Goal: Transaction & Acquisition: Purchase product/service

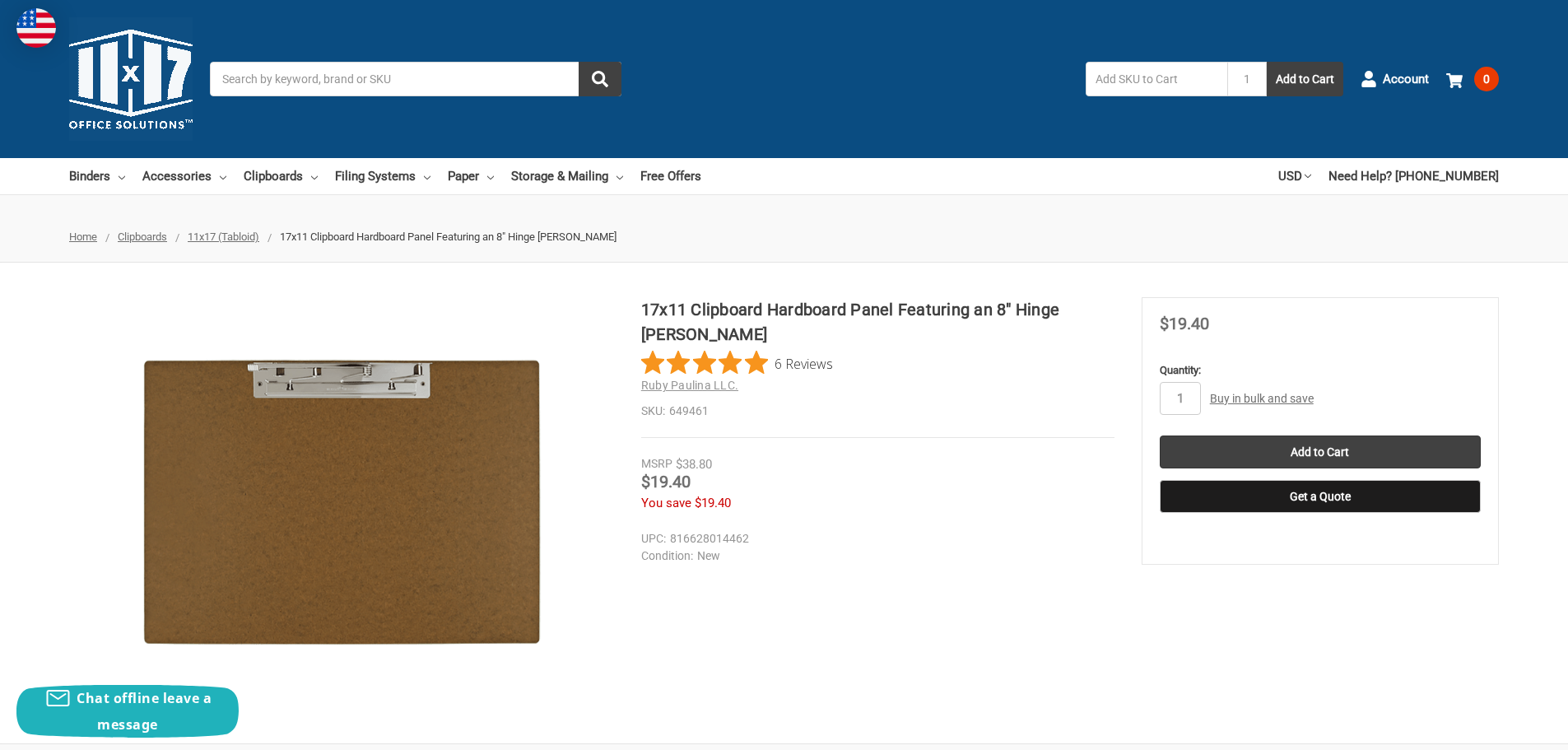
click at [242, 233] on span "11x17 (Tabloid)" at bounding box center [223, 236] width 72 height 12
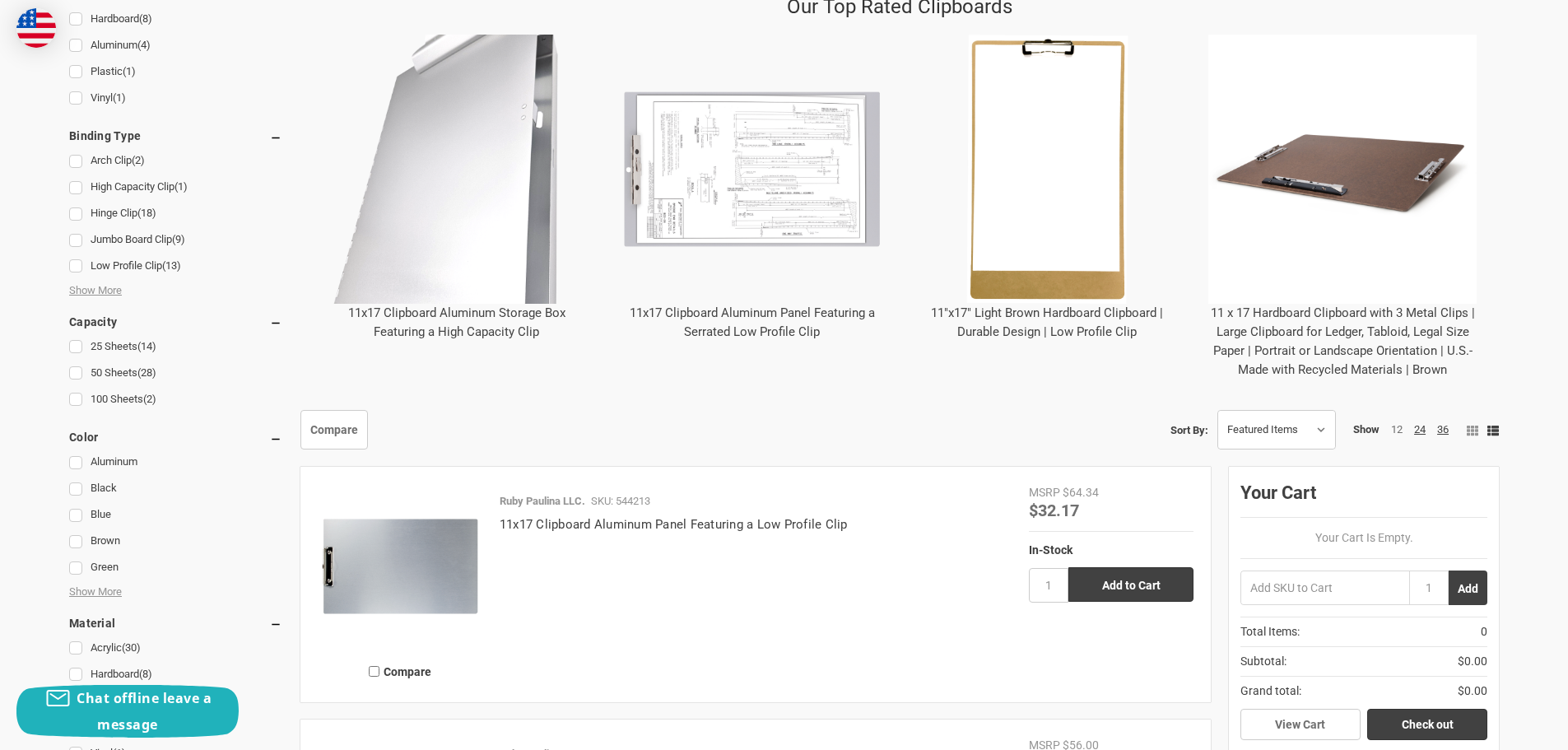
scroll to position [824, 0]
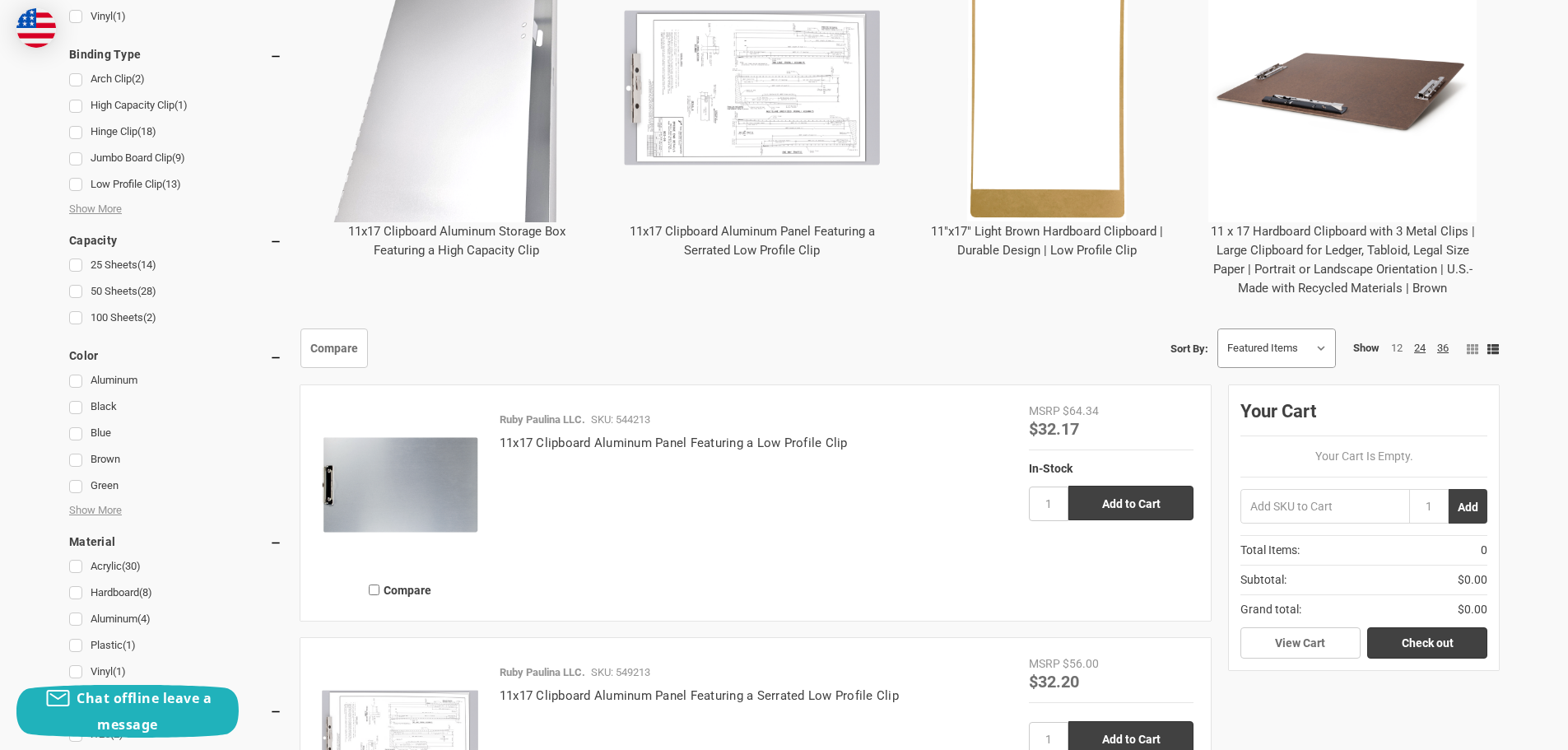
click at [1256, 347] on select "Featured Items Newest Items Best Selling A to Z Z to A By Review Price: Ascendi…" at bounding box center [1277, 348] width 117 height 38
select select "priceasc"
click at [1218, 329] on select "Featured Items Newest Items Best Selling A to Z Z to A By Review Price: Ascendi…" at bounding box center [1277, 348] width 117 height 38
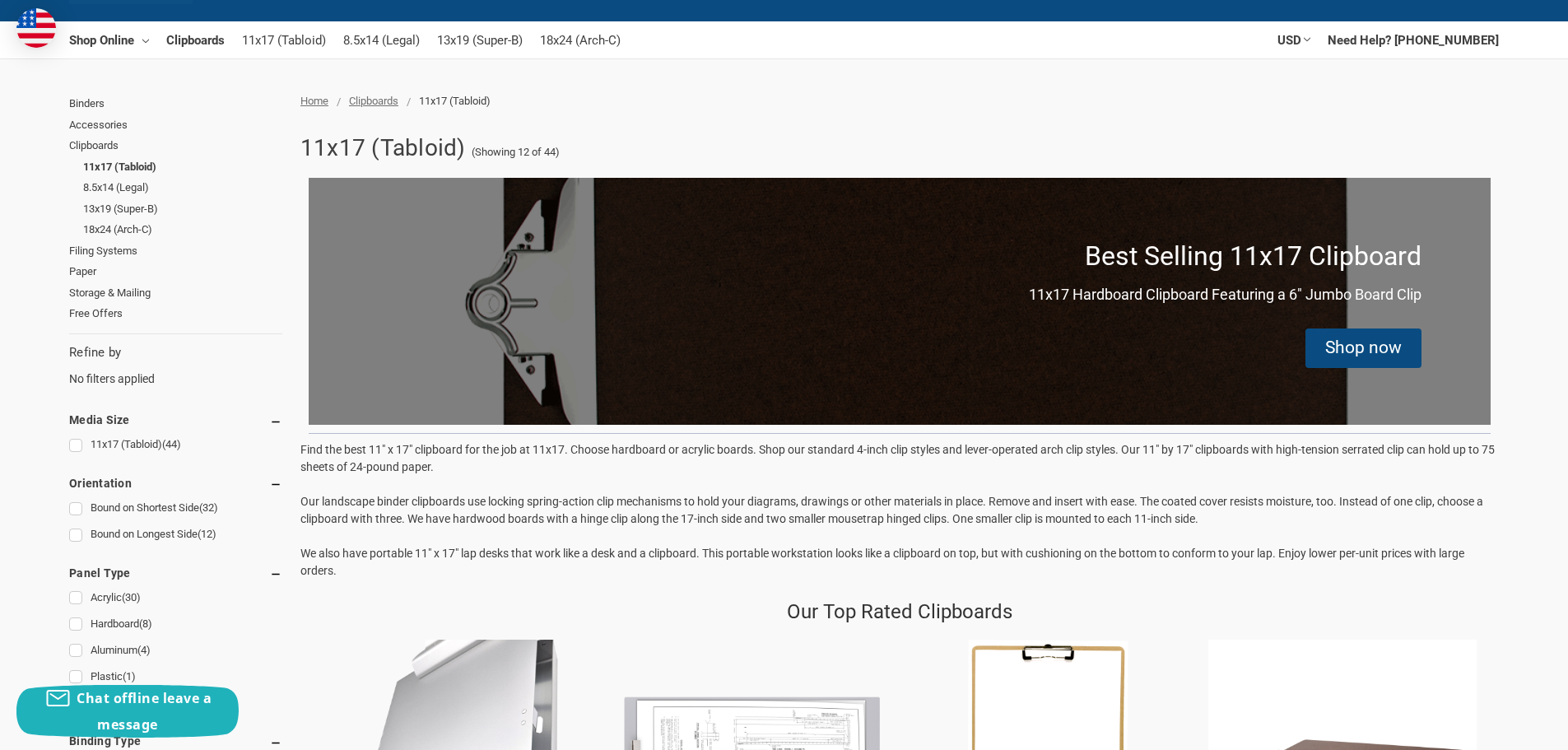
scroll to position [82, 0]
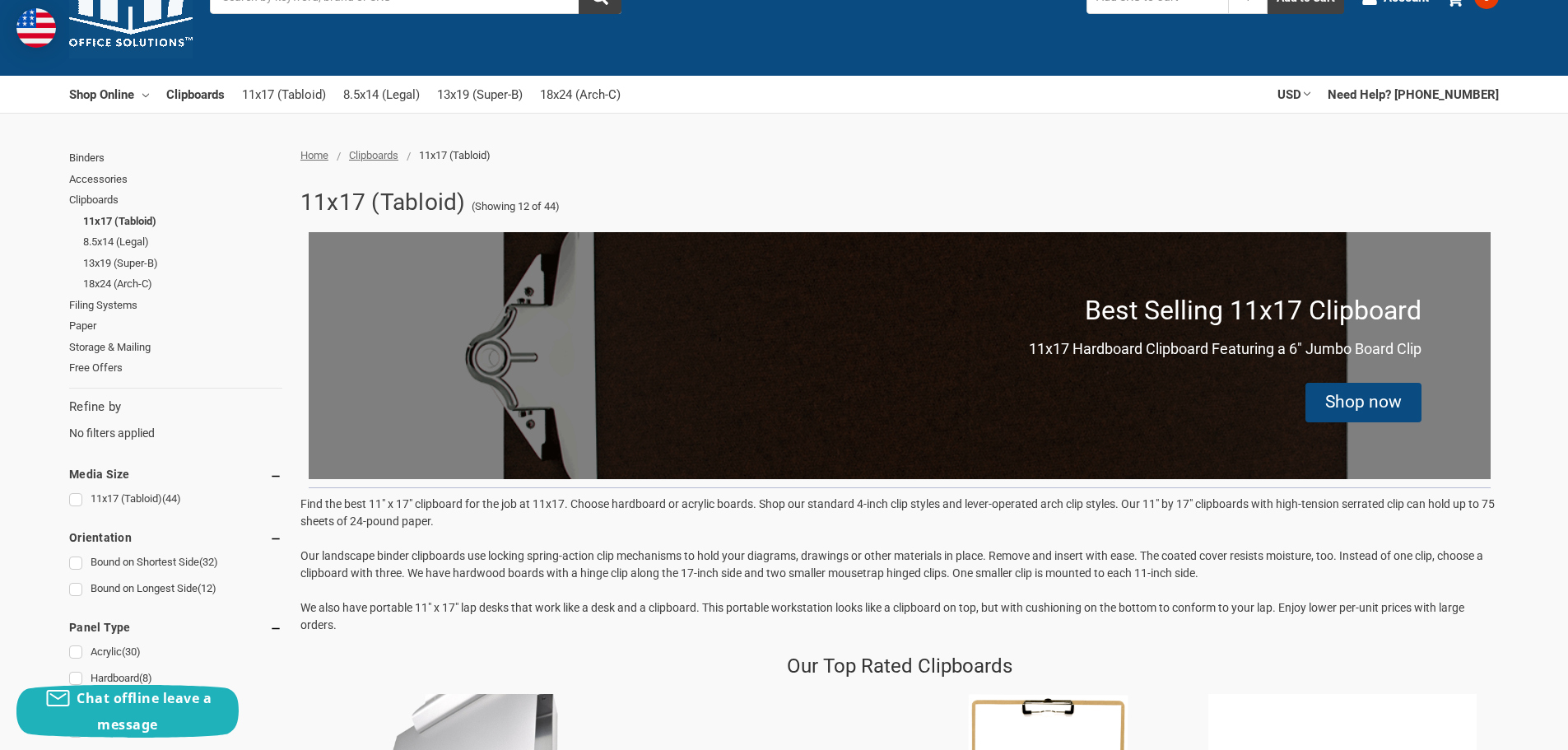
click at [380, 154] on span "Clipboards" at bounding box center [373, 155] width 49 height 12
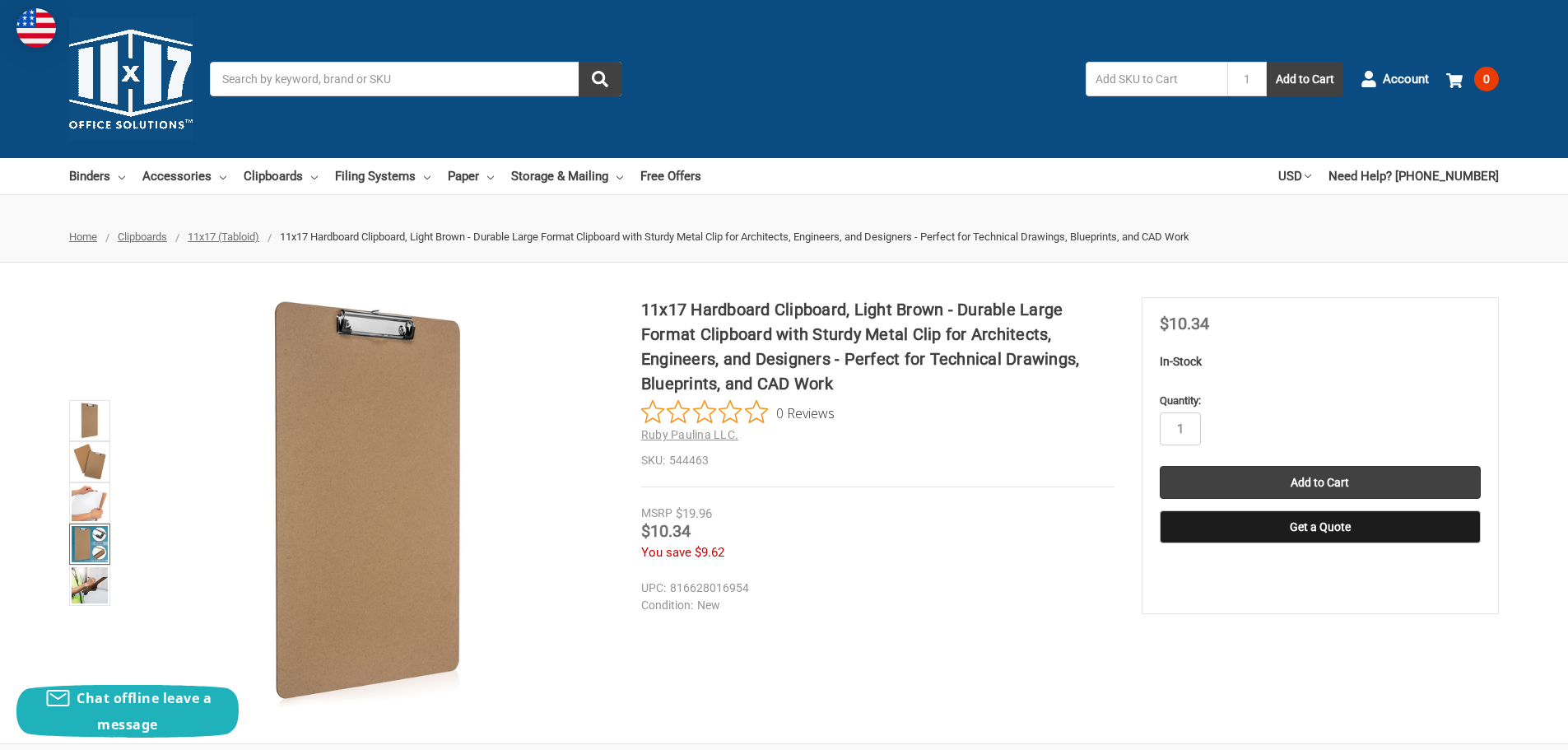
click at [89, 539] on img at bounding box center [90, 544] width 36 height 36
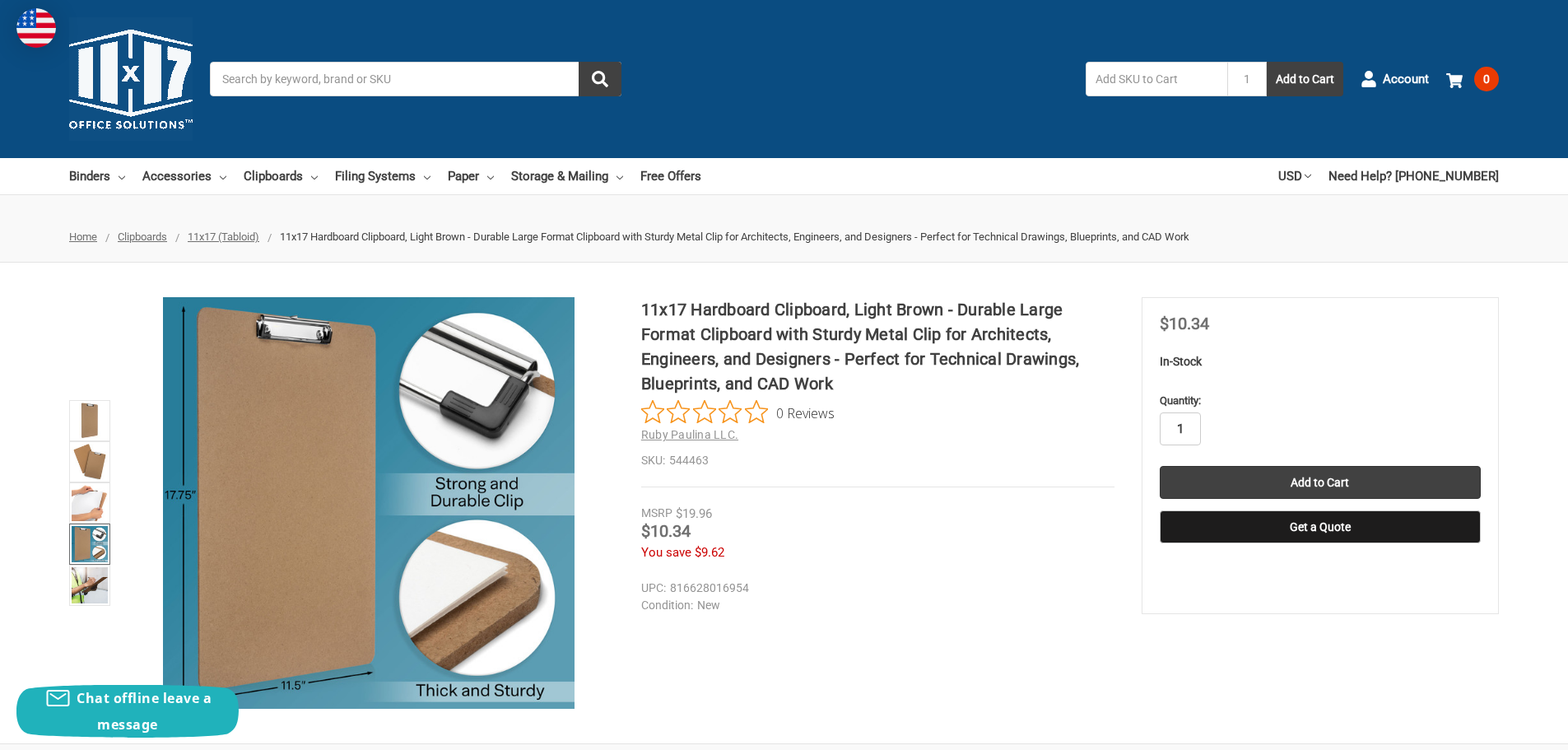
click at [1190, 425] on input "1" at bounding box center [1180, 428] width 41 height 33
type input "4"
click at [1257, 613] on section "MSRP $19.96 Was Price Now $10.34 You save $9.62" at bounding box center [1320, 456] width 357 height 317
click at [1313, 482] on input "Add to Cart" at bounding box center [1320, 482] width 321 height 33
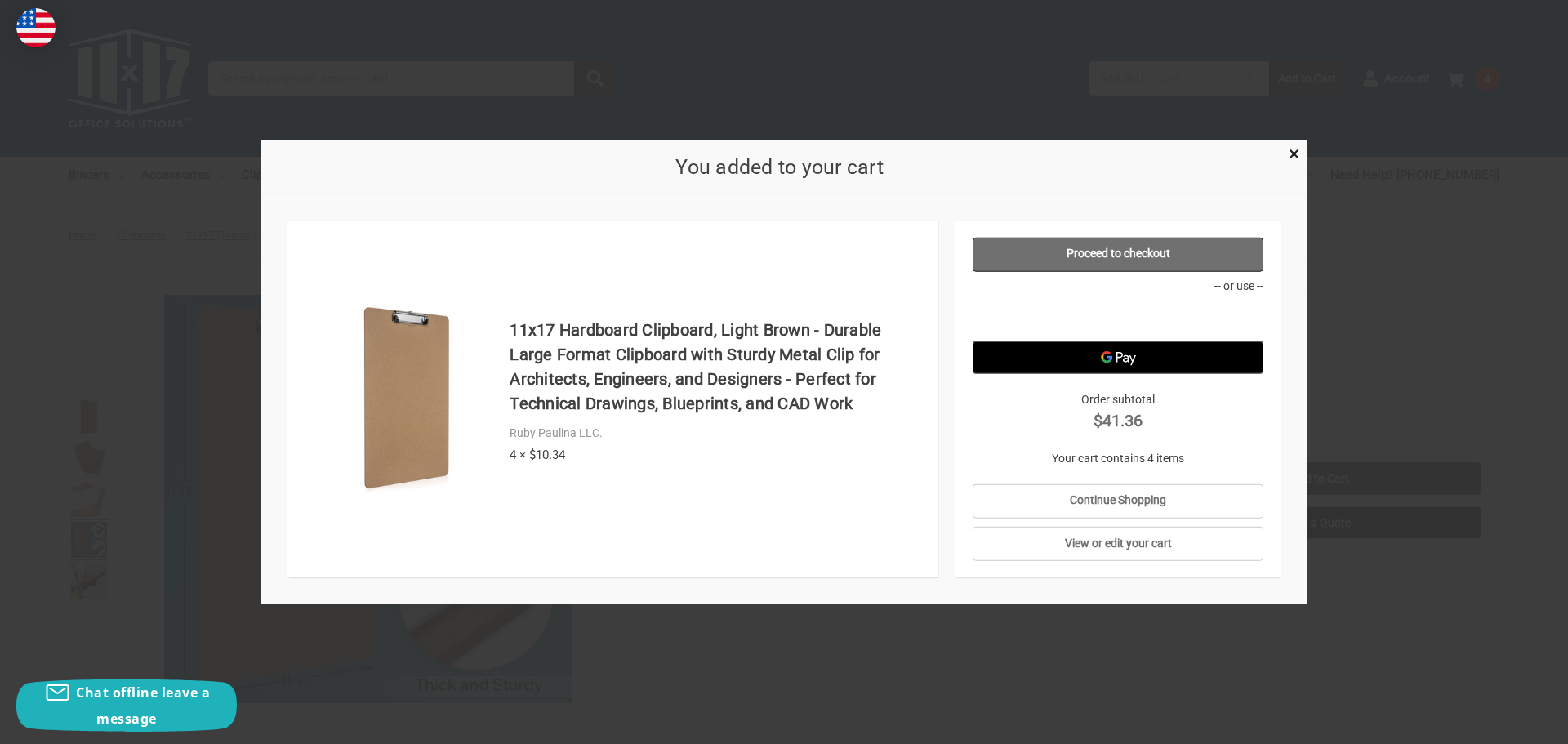
drag, startPoint x: 1166, startPoint y: 248, endPoint x: 1158, endPoint y: 257, distance: 12.0
click at [1166, 248] on link "Proceed to checkout" at bounding box center [1119, 254] width 292 height 35
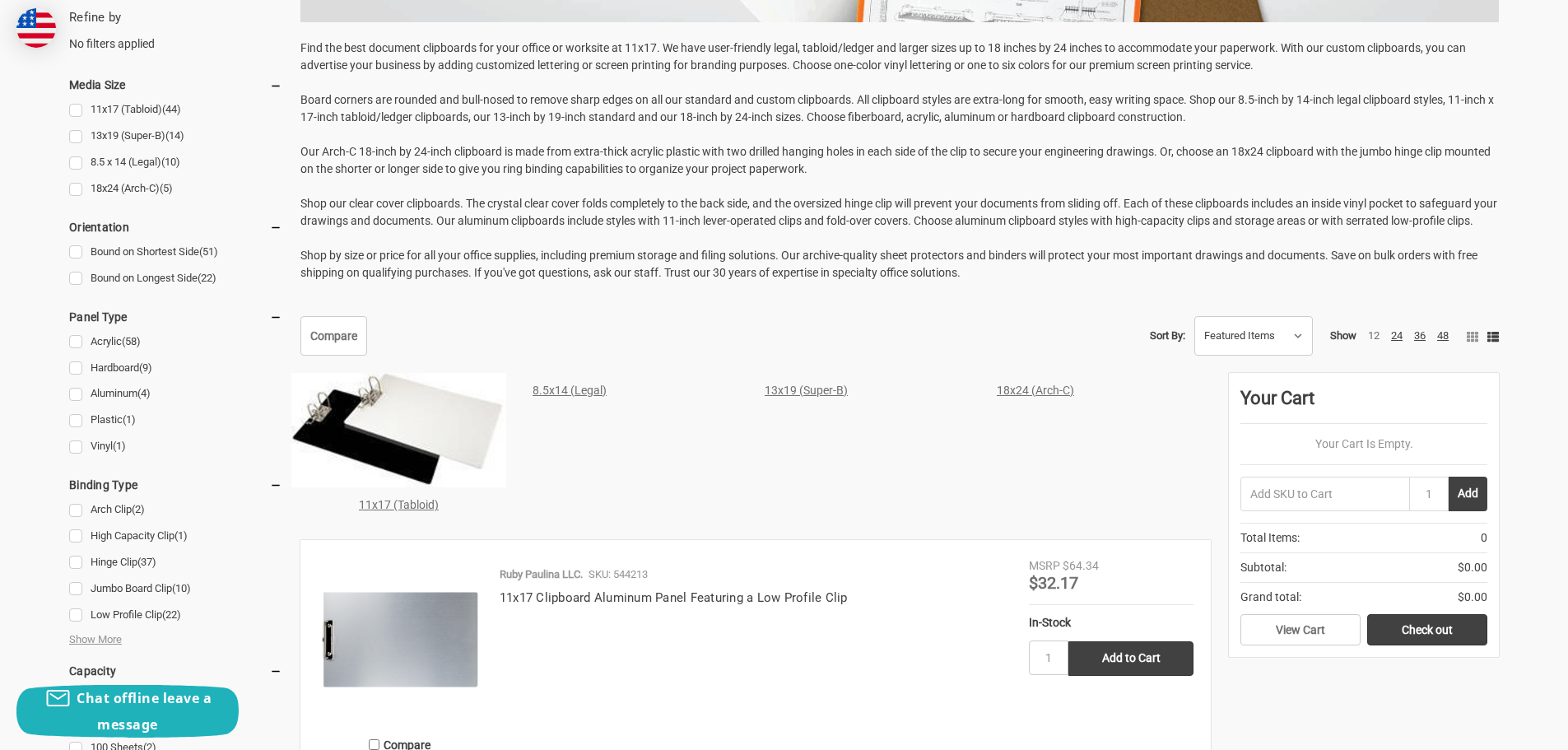
scroll to position [658, 0]
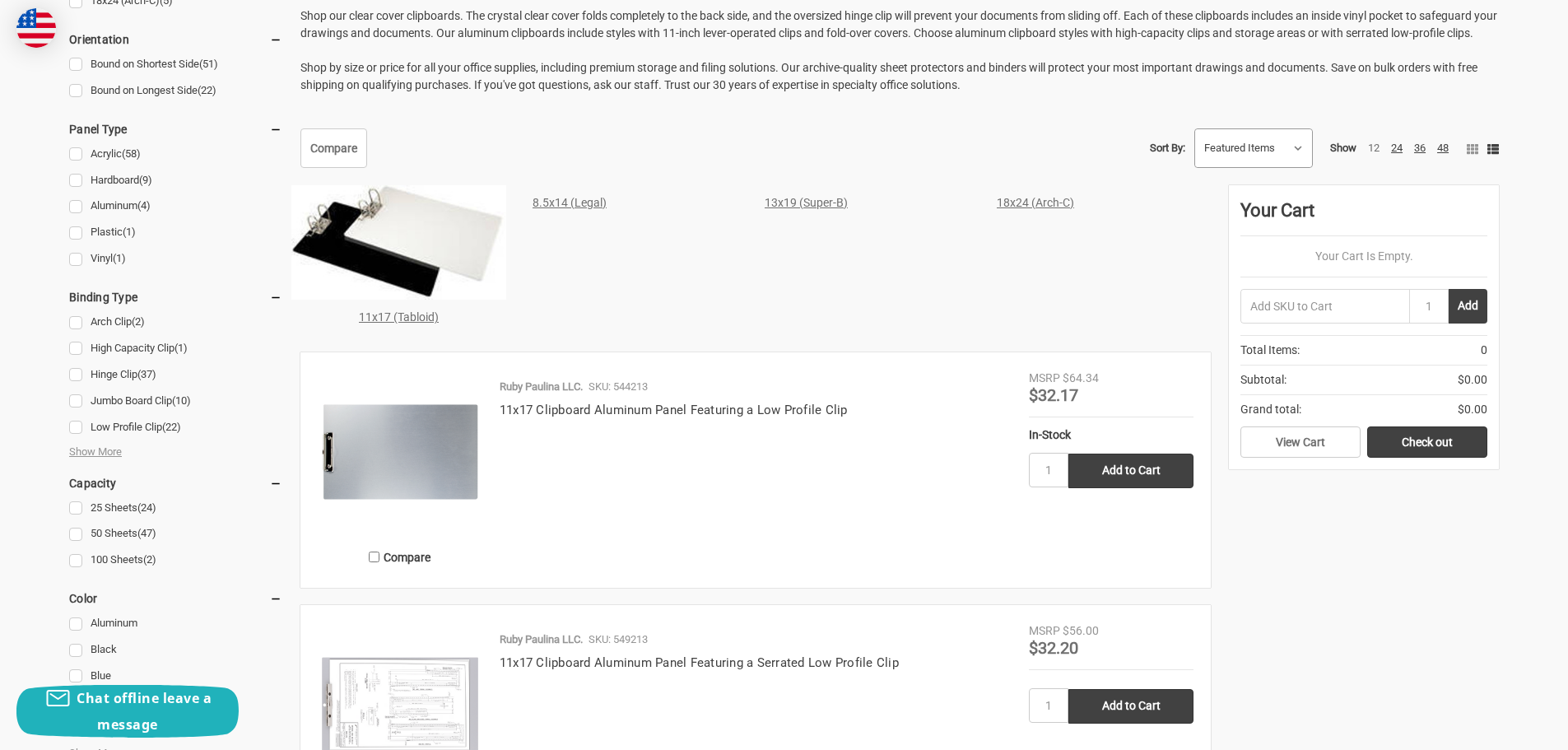
click at [1276, 167] on select "Featured Items Newest Items Best Selling A to Z Z to A By Review Price: Ascendi…" at bounding box center [1254, 148] width 117 height 38
select select "priceasc"
click at [1196, 146] on select "Featured Items Newest Items Best Selling A to Z Z to A By Review Price: Ascendi…" at bounding box center [1254, 148] width 117 height 38
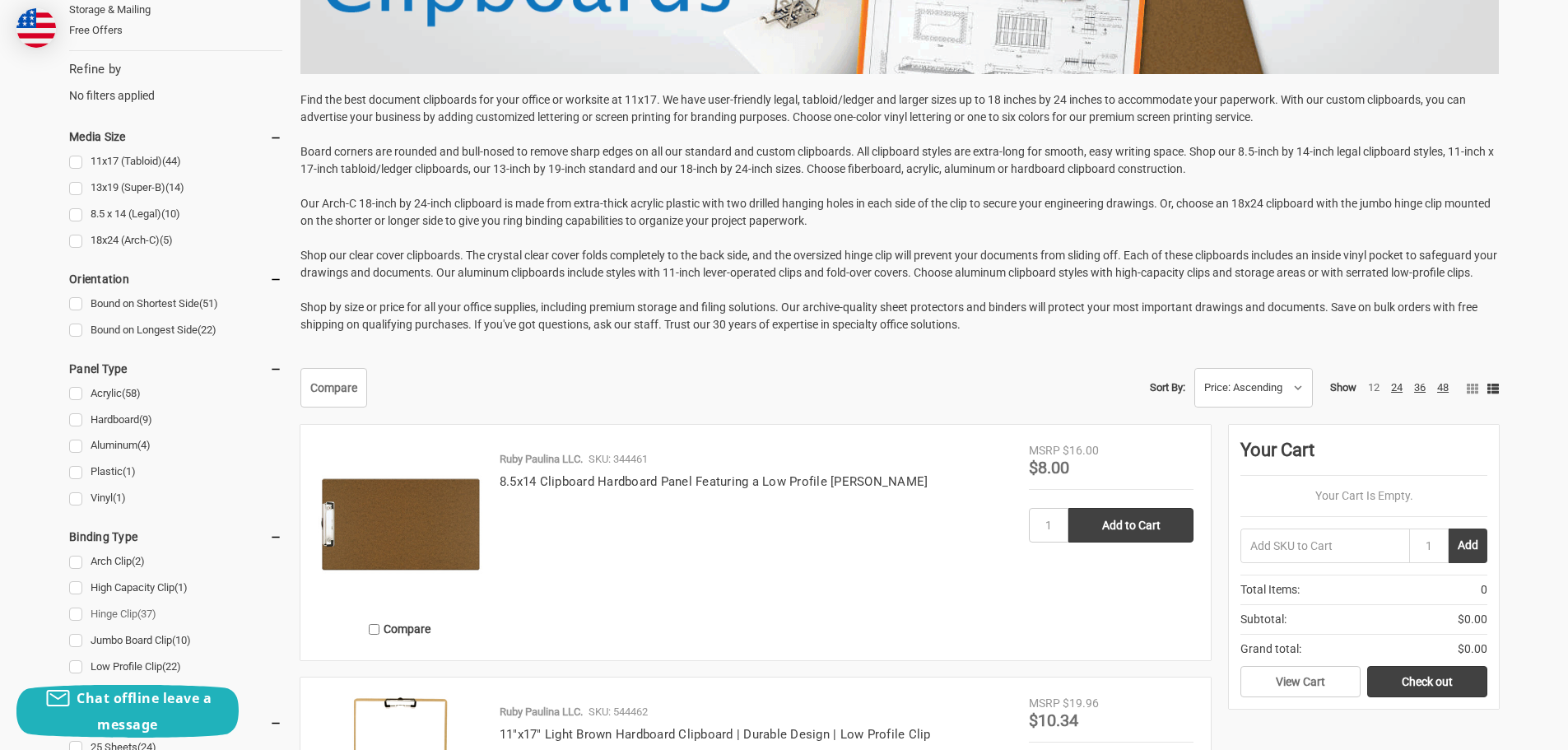
scroll to position [412, 0]
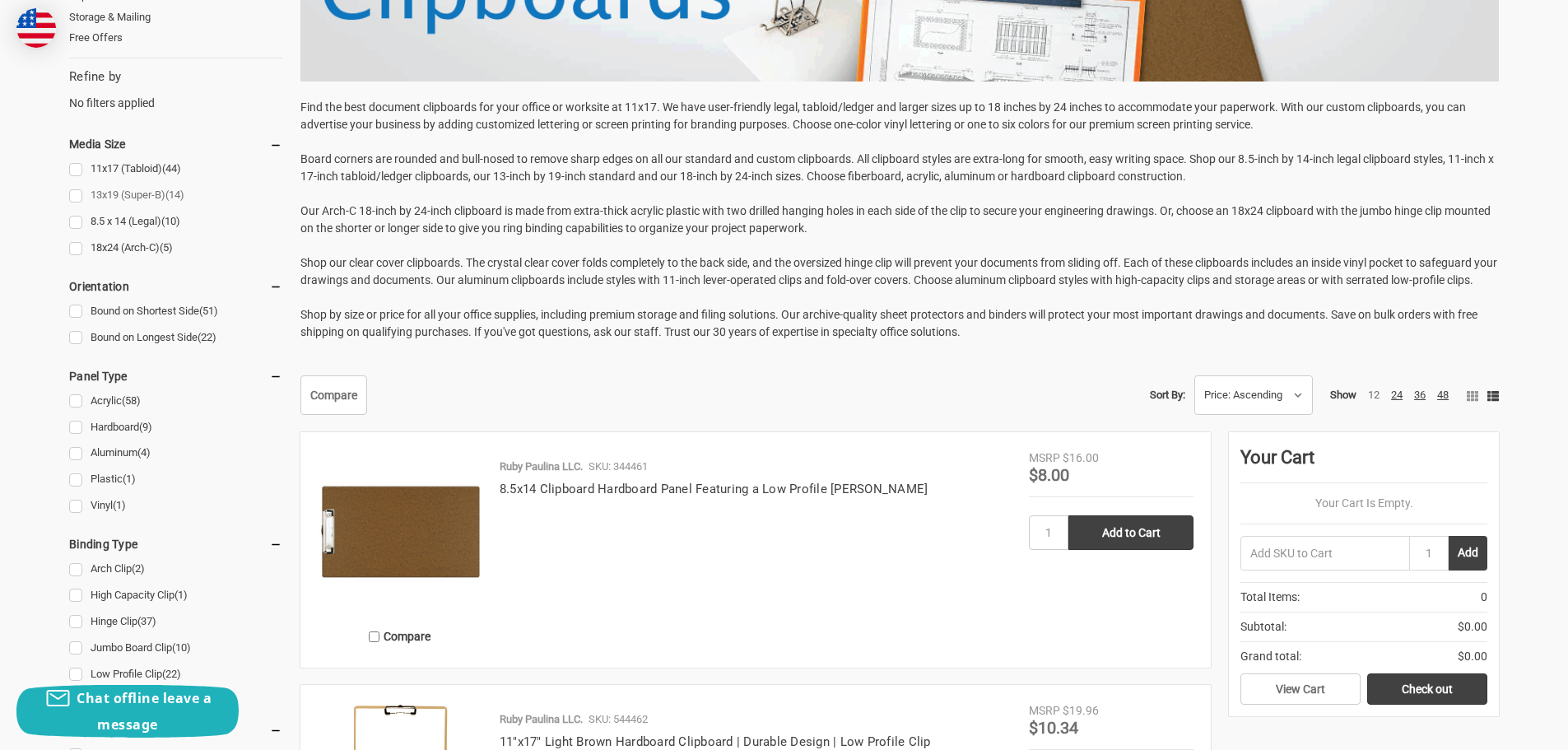
click at [74, 198] on link "13x19 (Super-B) (14)" at bounding box center [175, 196] width 213 height 23
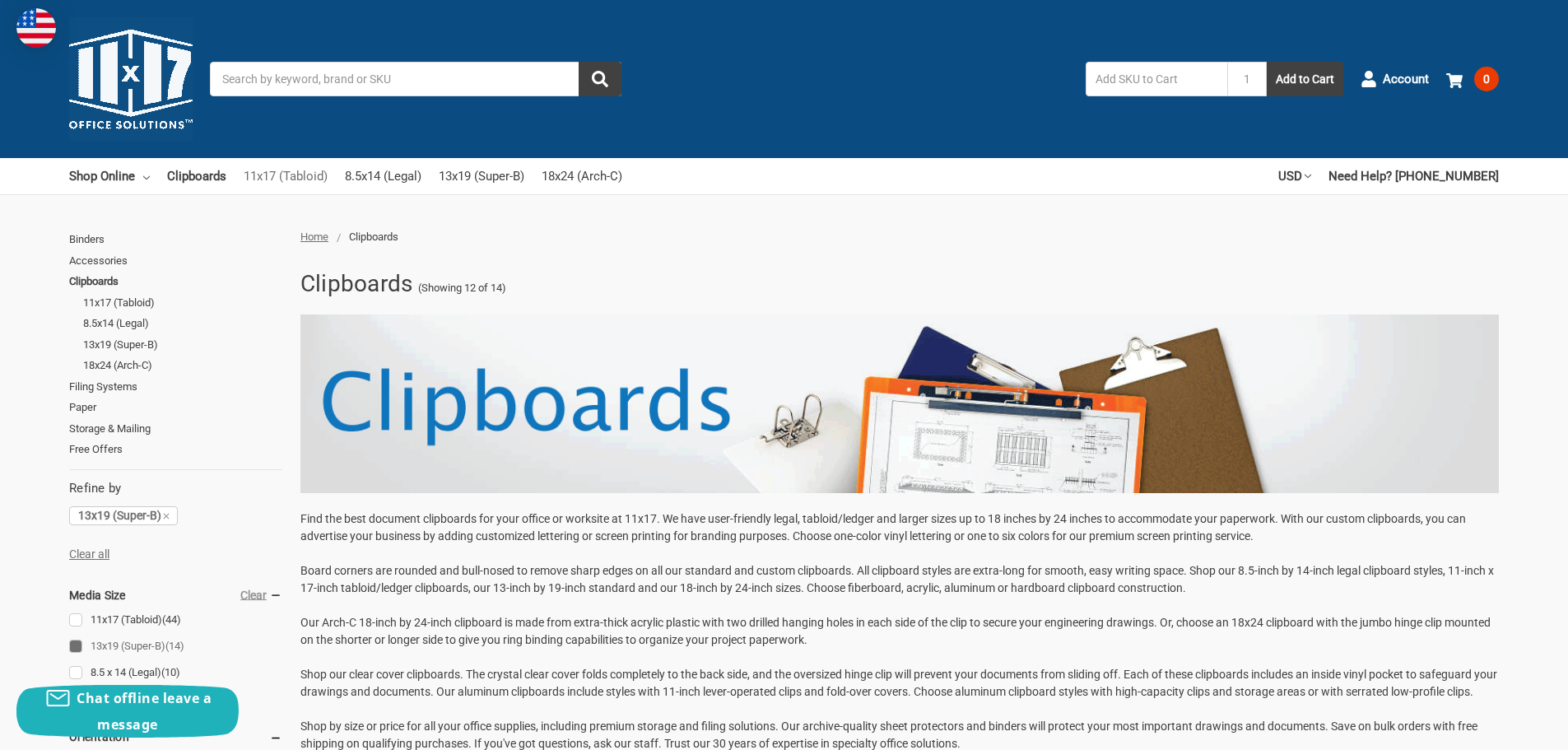
click at [295, 176] on link "11x17 (Tabloid)" at bounding box center [285, 176] width 84 height 36
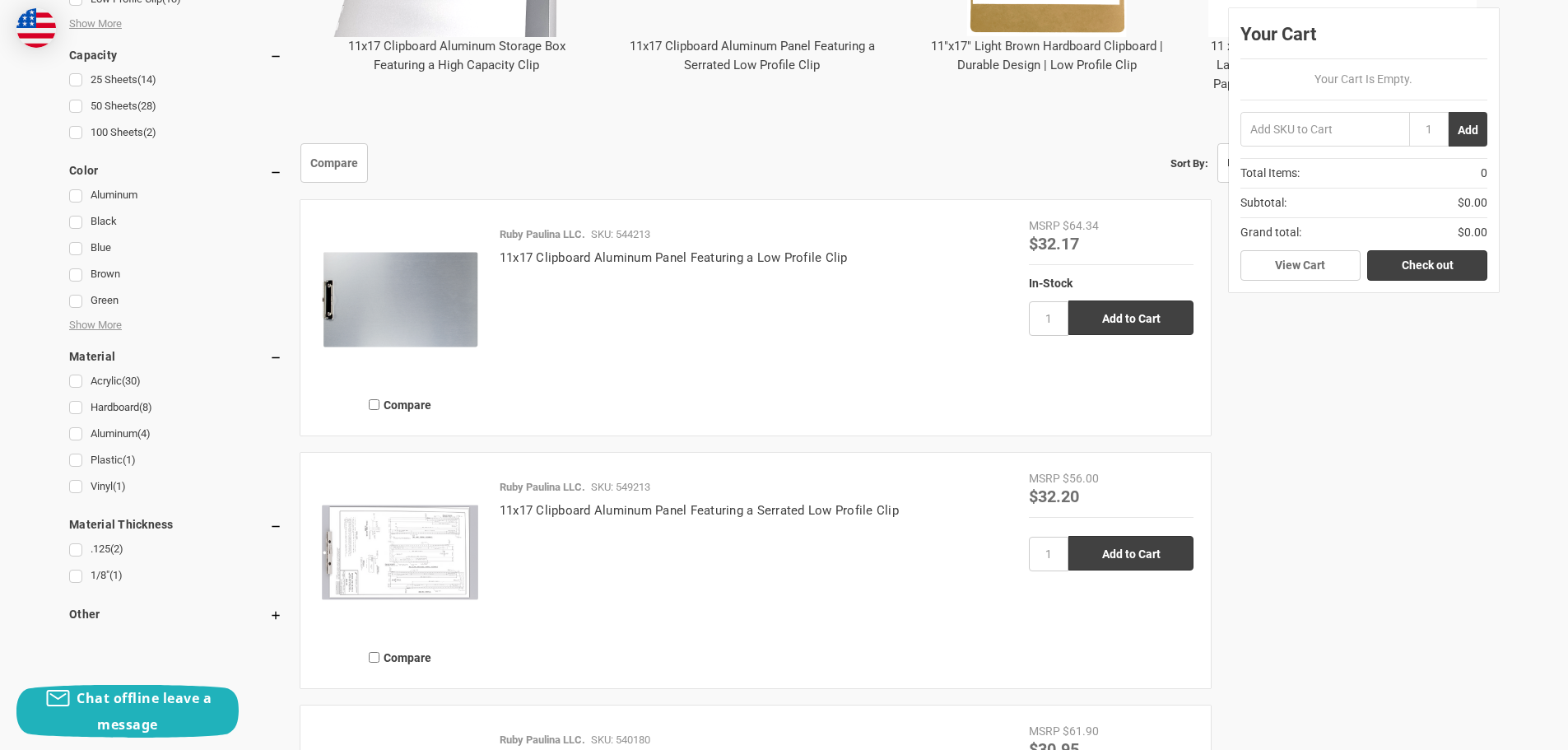
scroll to position [742, 0]
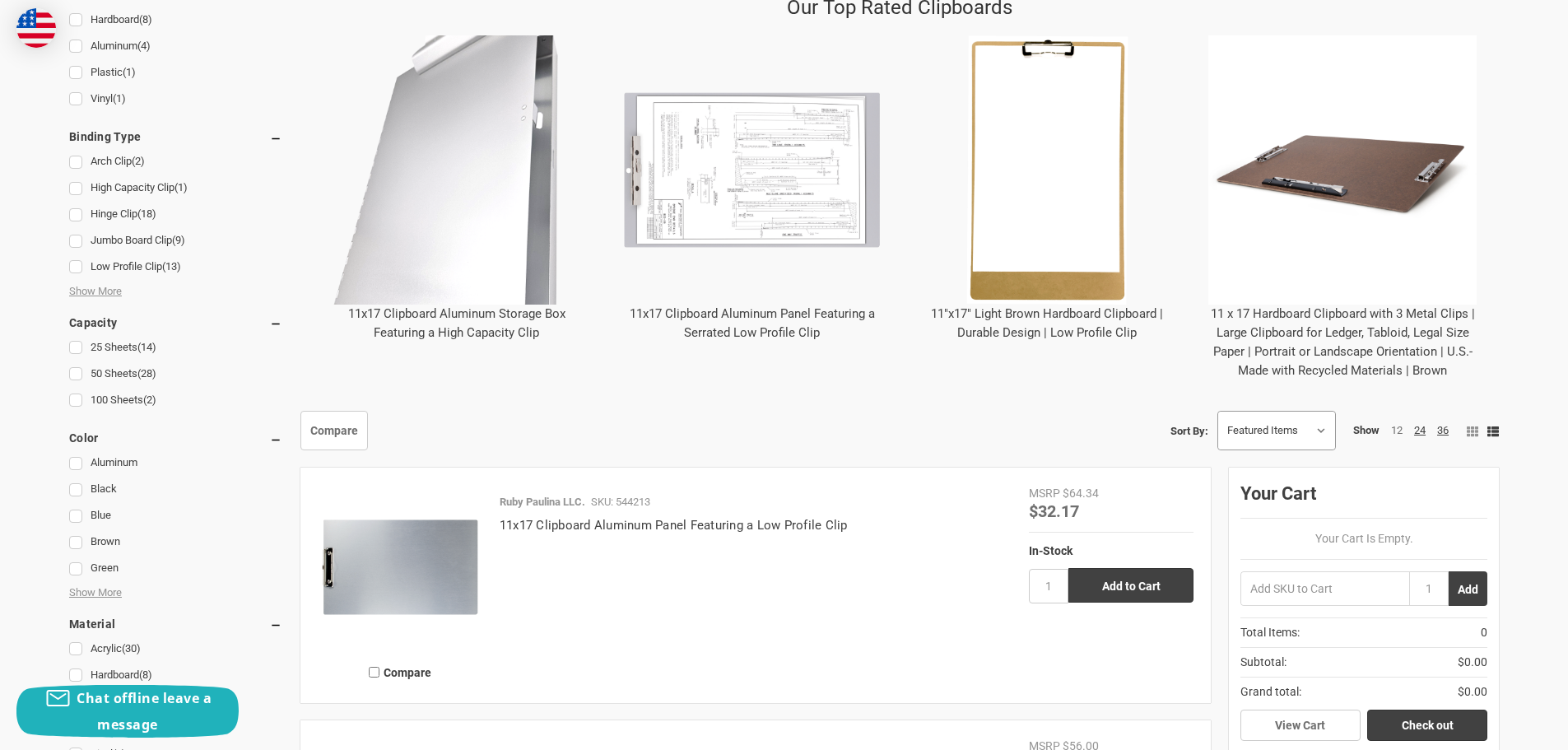
click at [1302, 438] on select "Featured Items Newest Items Best Selling A to Z Z to A By Review Price: Ascendi…" at bounding box center [1277, 431] width 117 height 38
select select "priceasc"
click at [1218, 412] on select "Featured Items Newest Items Best Selling A to Z Z to A By Review Price: Ascendi…" at bounding box center [1277, 431] width 117 height 38
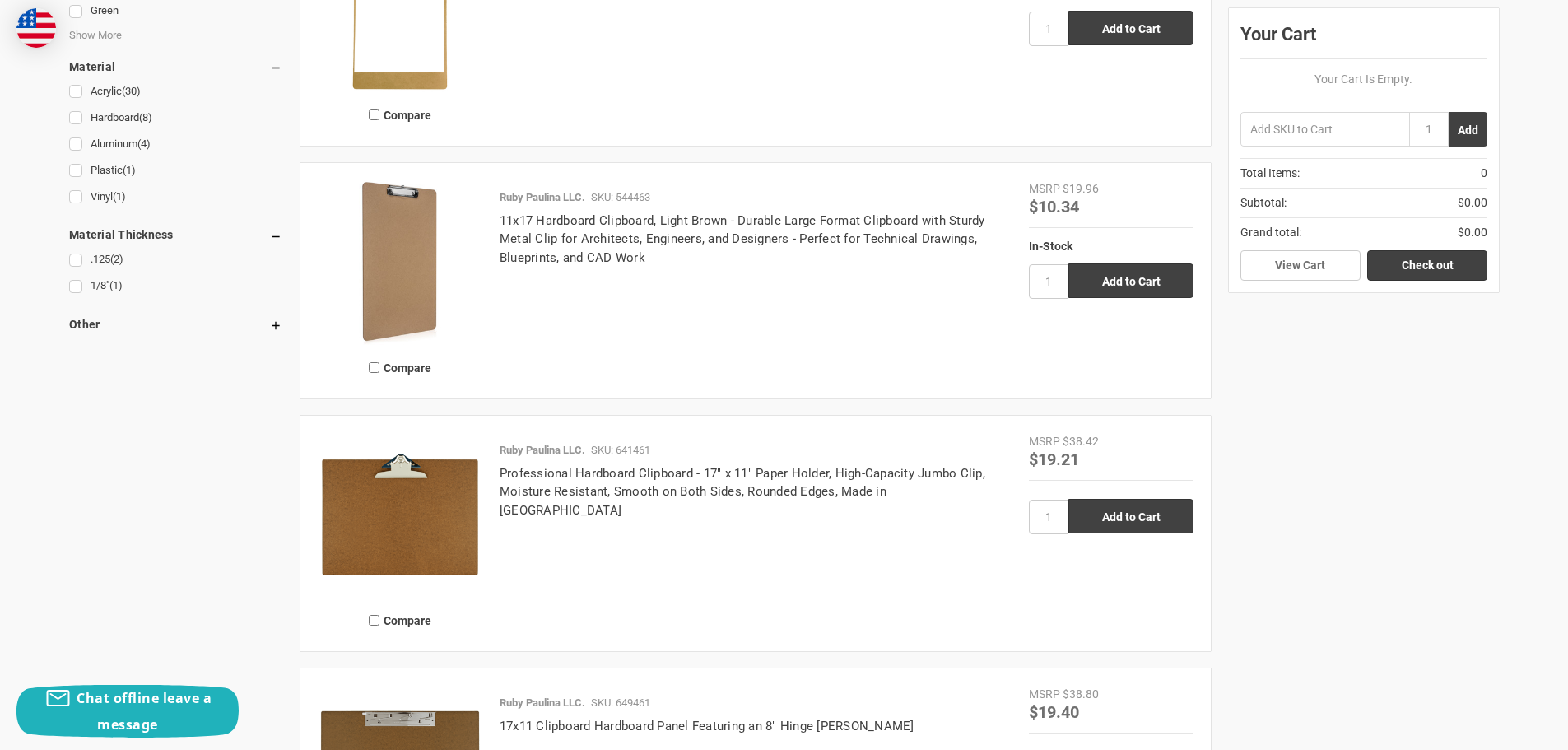
scroll to position [1400, 0]
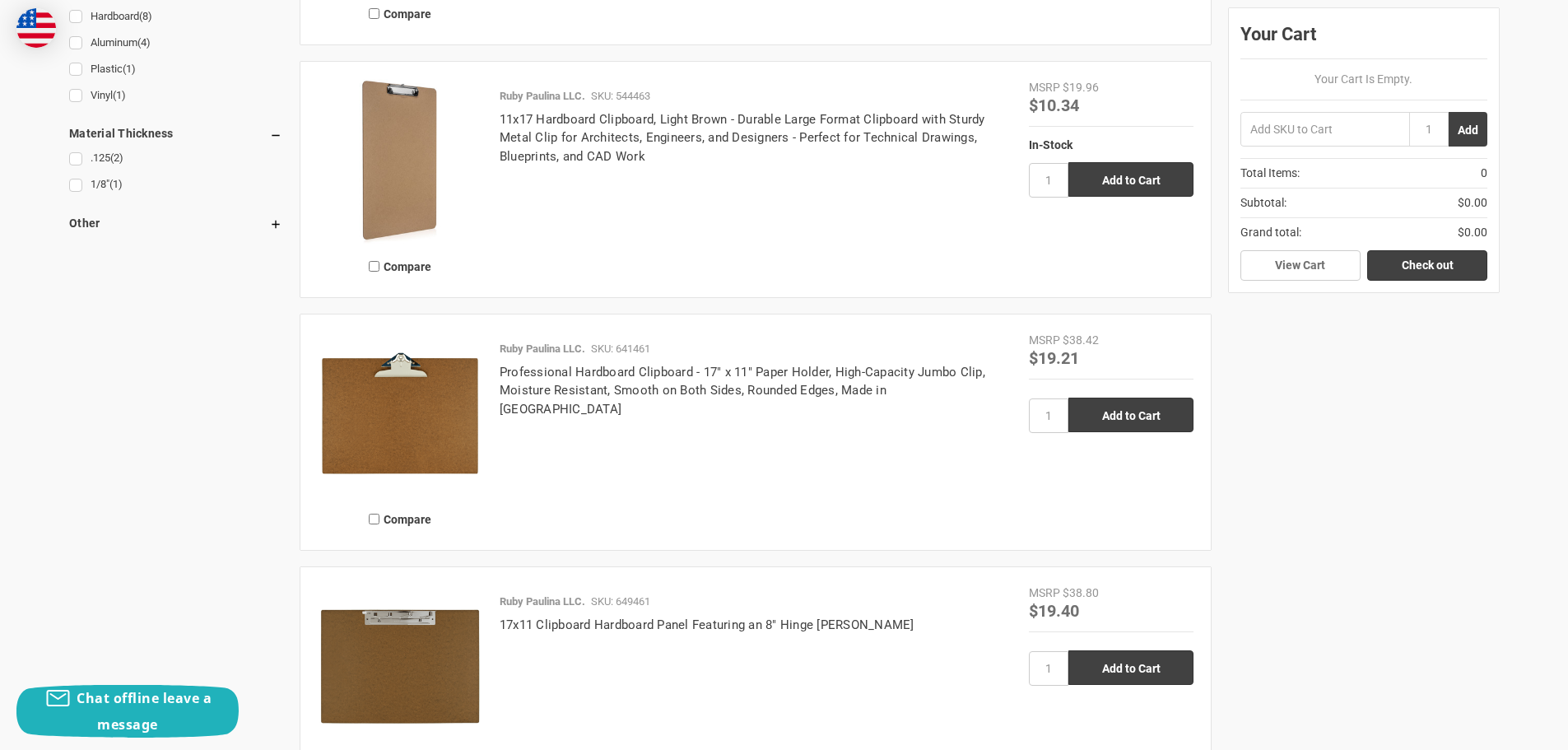
click at [421, 392] on img at bounding box center [400, 414] width 165 height 165
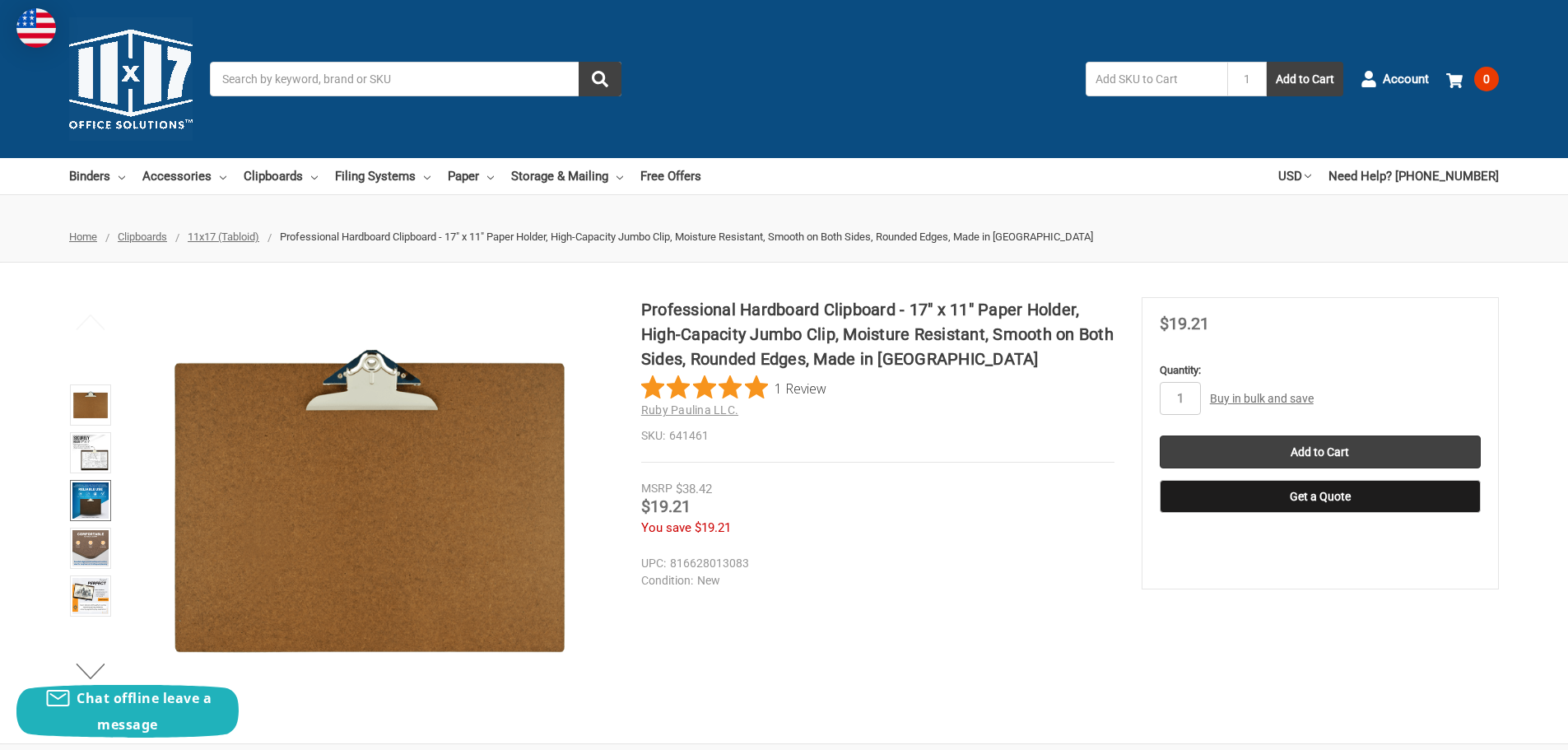
click at [94, 510] on img at bounding box center [91, 501] width 36 height 36
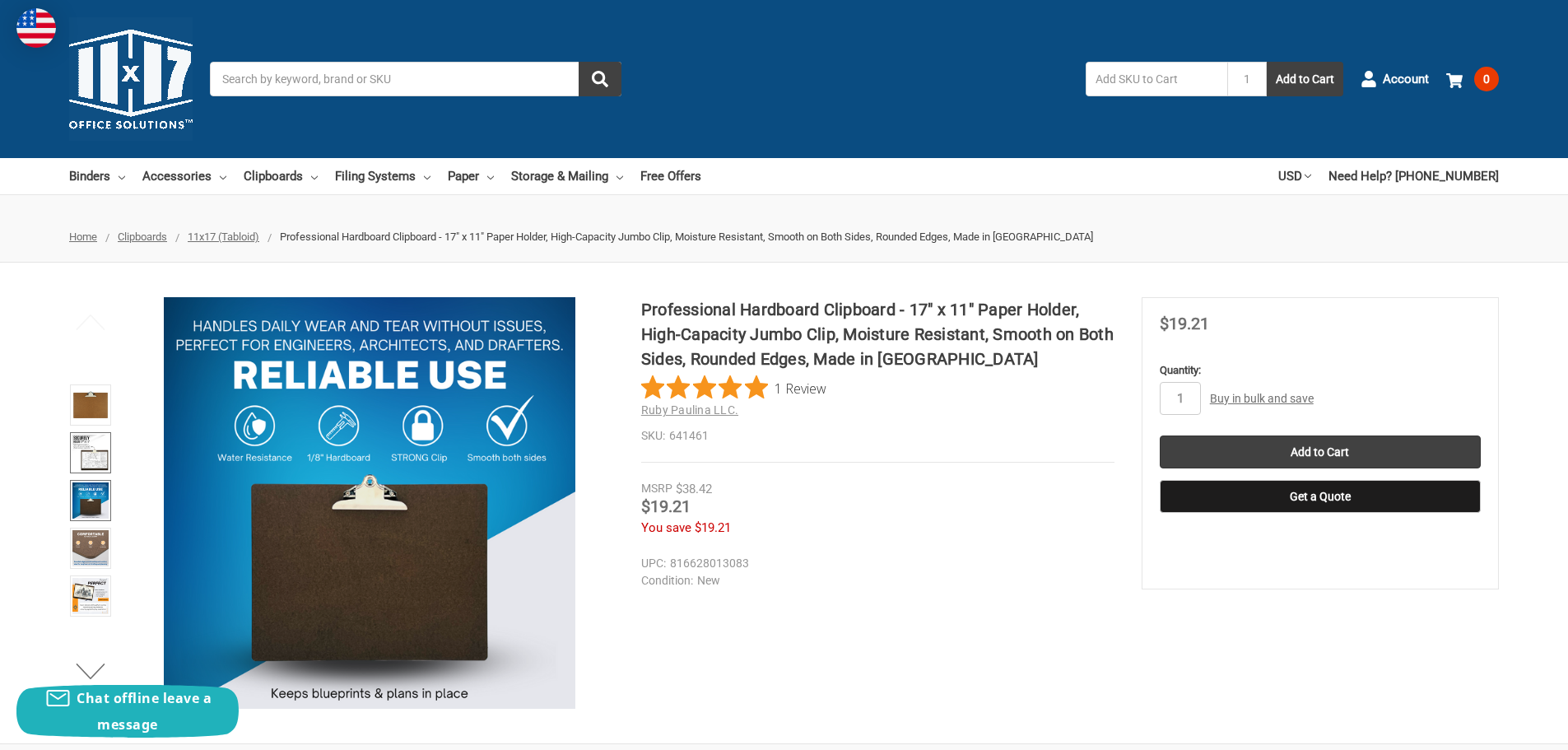
click at [94, 463] on img at bounding box center [91, 453] width 36 height 36
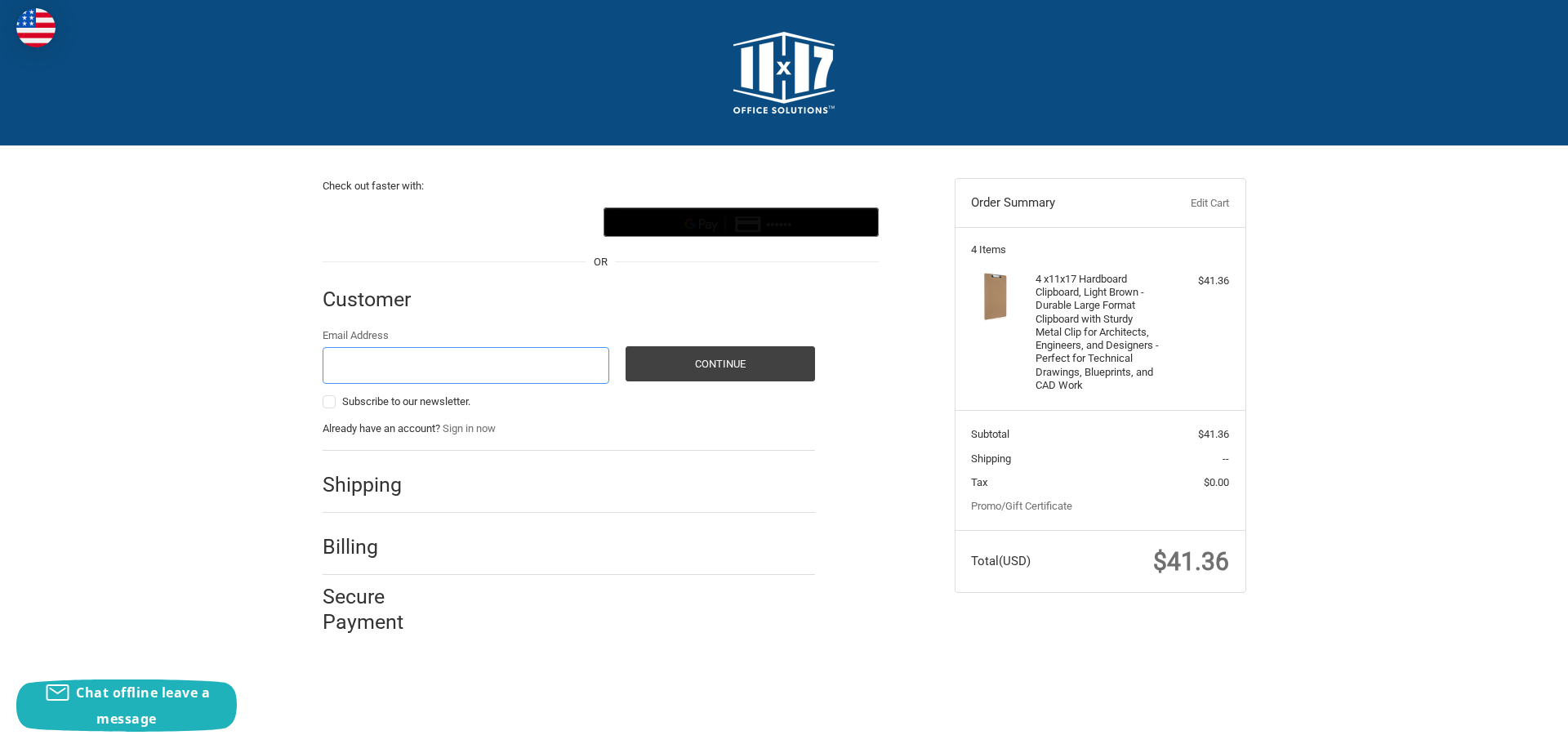
click at [553, 372] on input "Email Address" at bounding box center [466, 365] width 287 height 36
type input "office@meyandco.com"
click at [677, 352] on button "Continue" at bounding box center [720, 364] width 190 height 36
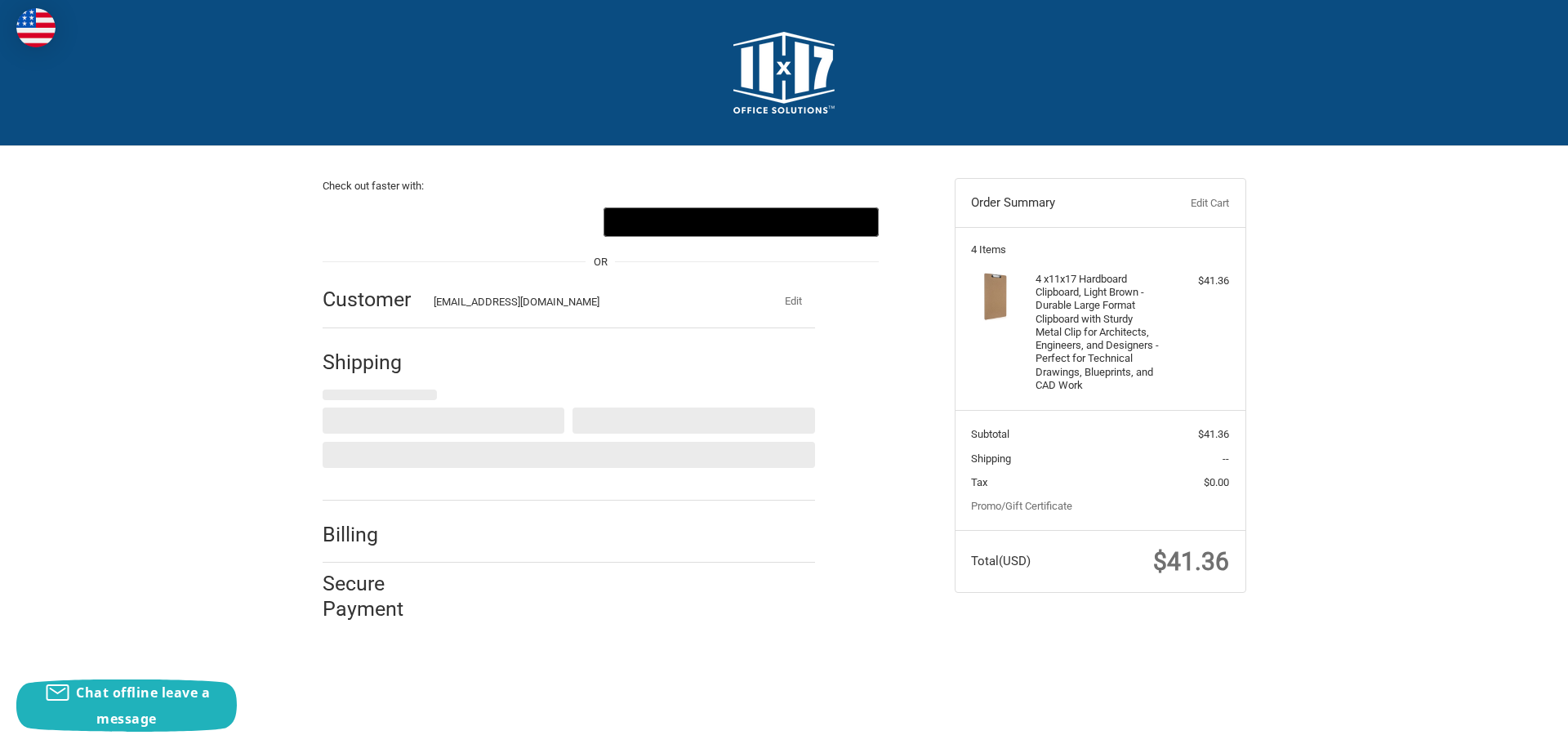
select select "US"
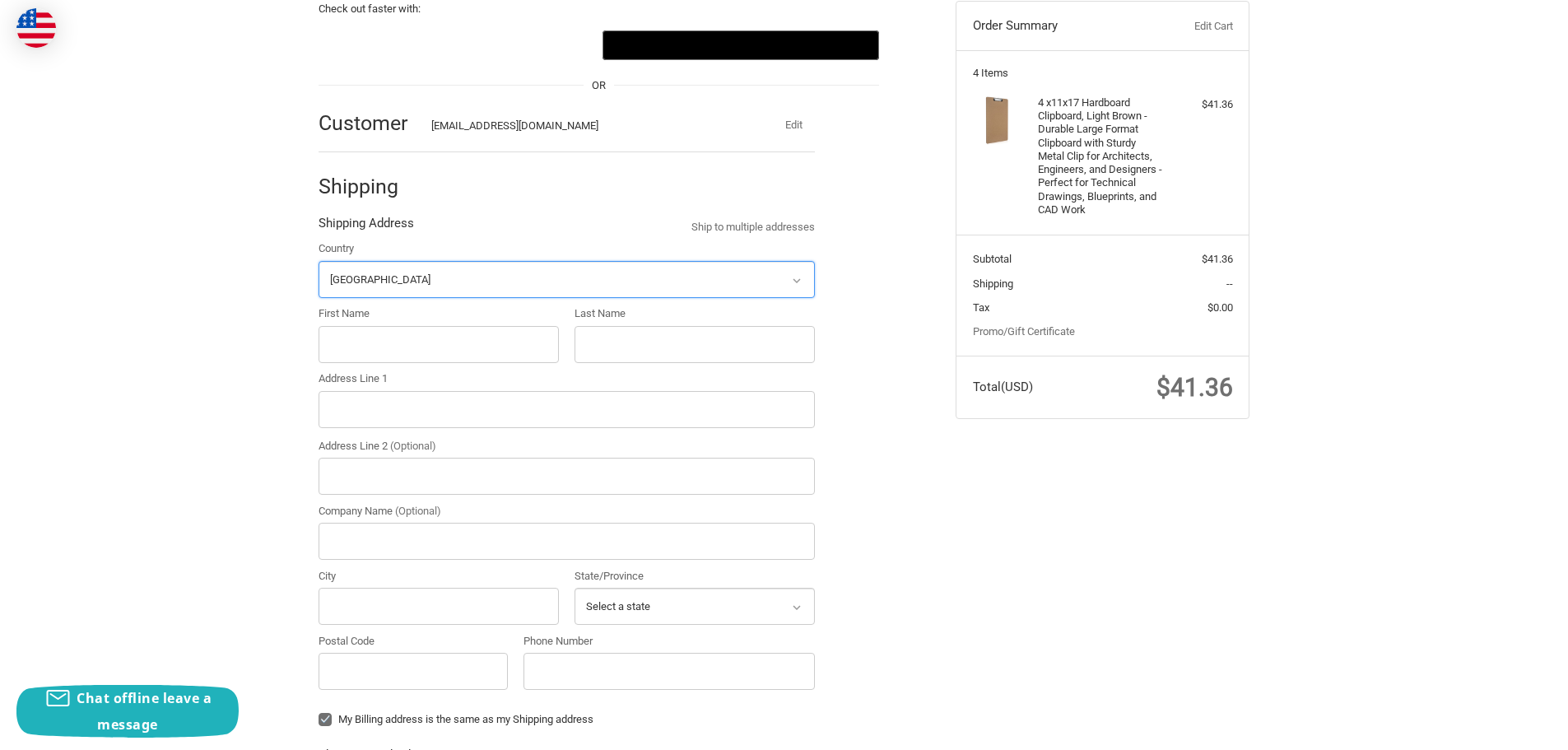
scroll to position [181, 0]
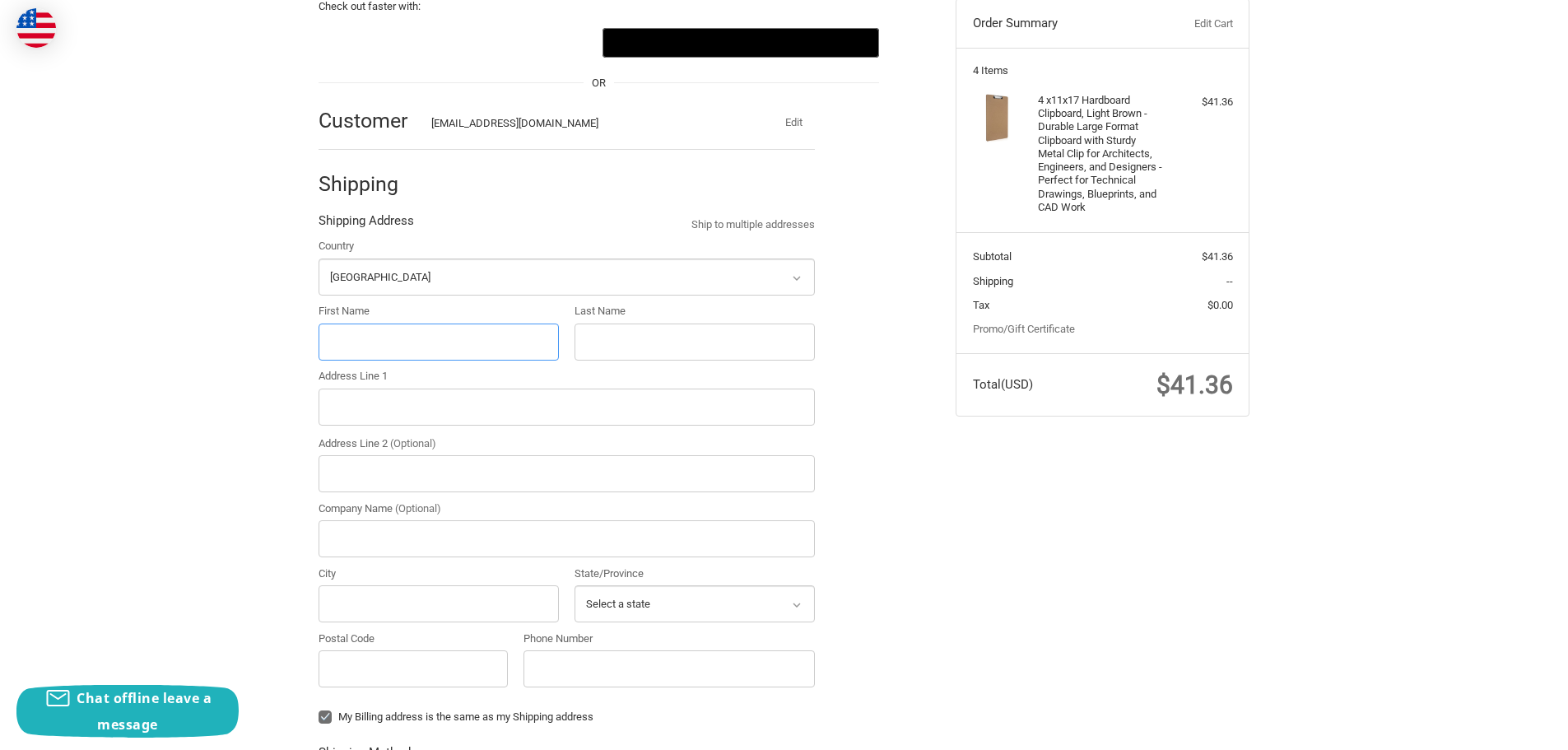
click at [398, 346] on input "First Name" at bounding box center [438, 342] width 240 height 37
type input "Mariana"
type input "Uribe"
type input "630 Forest Ave"
type input "Suite 3"
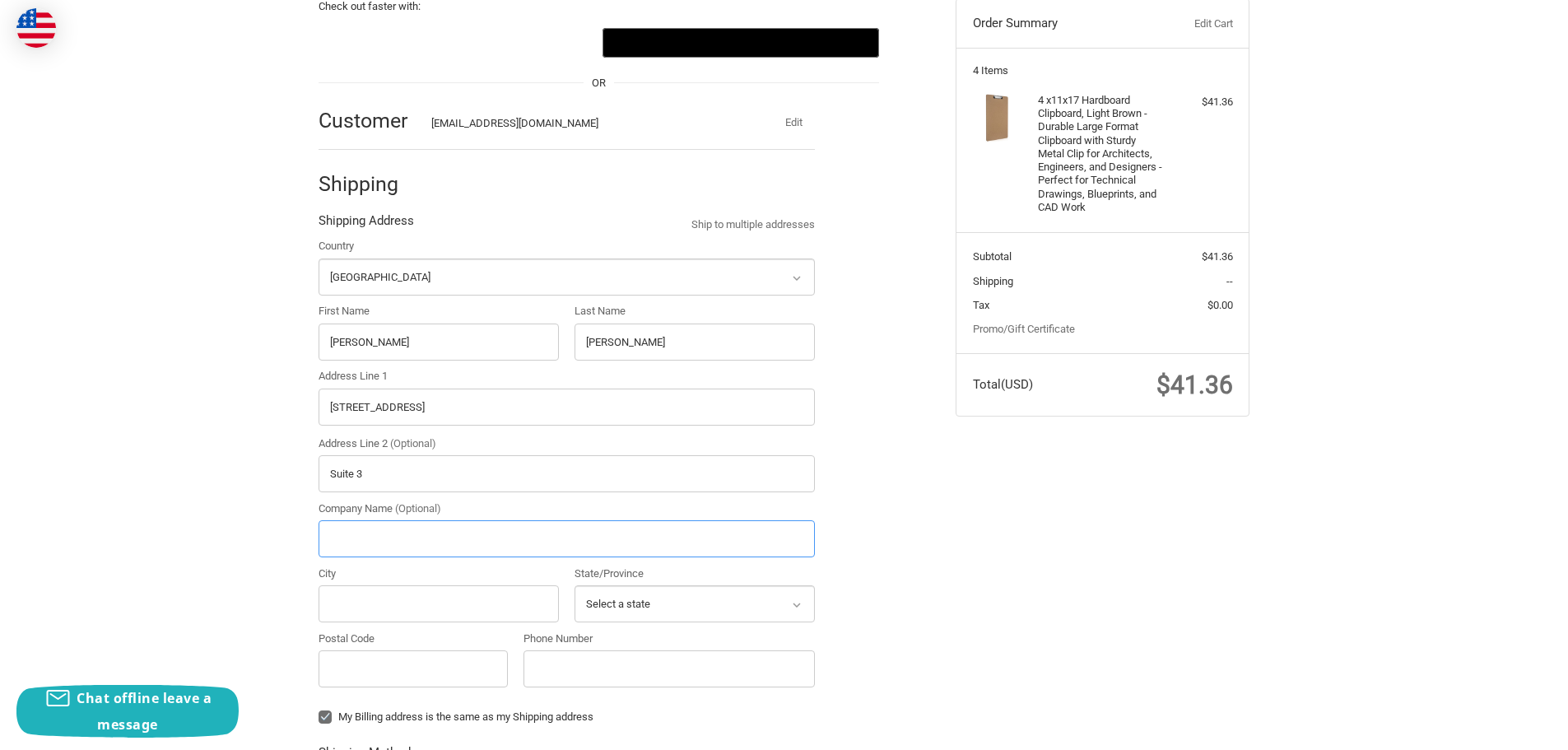
type input "Mey & Co"
type input "Portland"
select select "ME"
type input "04101"
type input "2073874980"
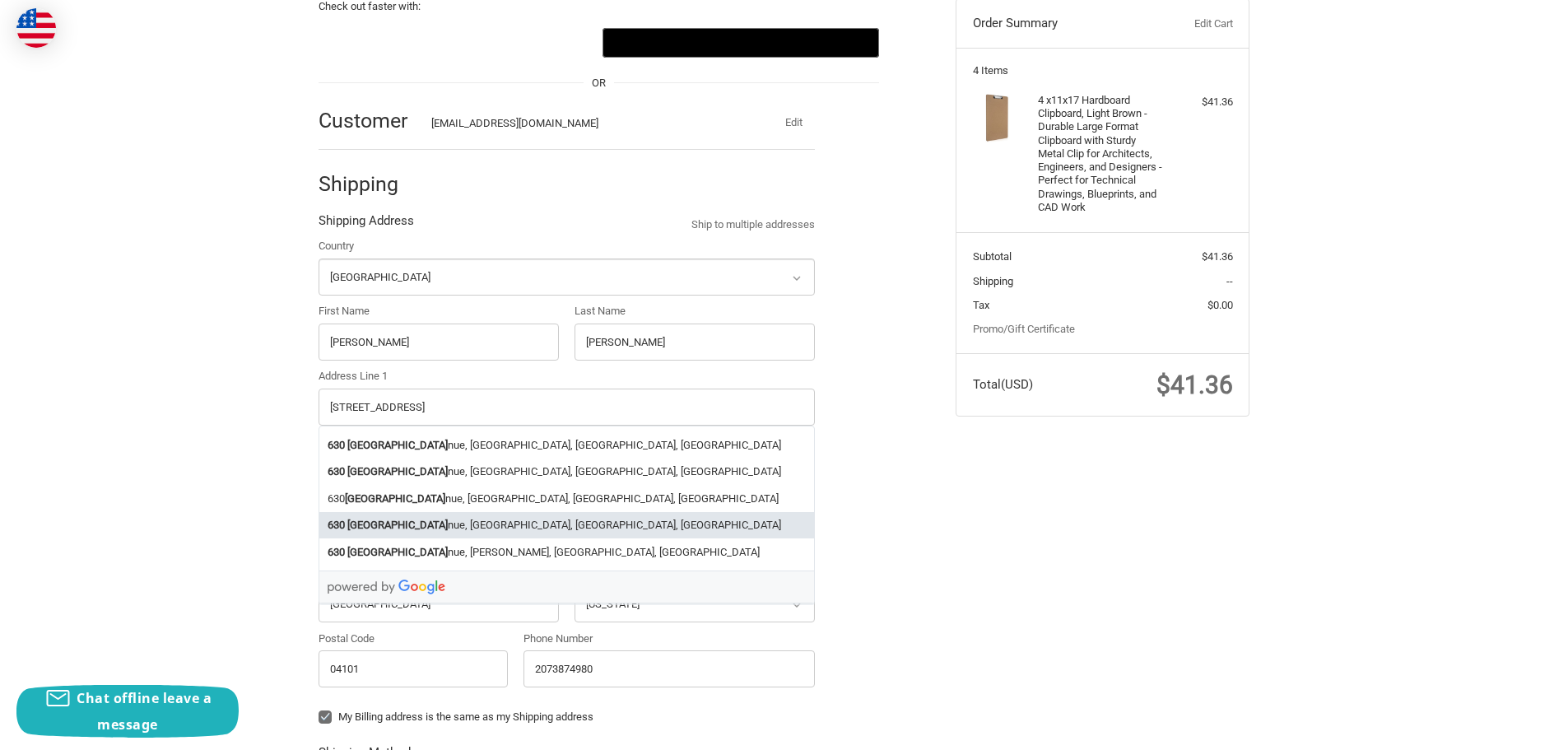
click at [996, 566] on div "Check out faster with: @import url(//fonts.googleapis.com/css?family=Google+San…" at bounding box center [784, 550] width 988 height 1168
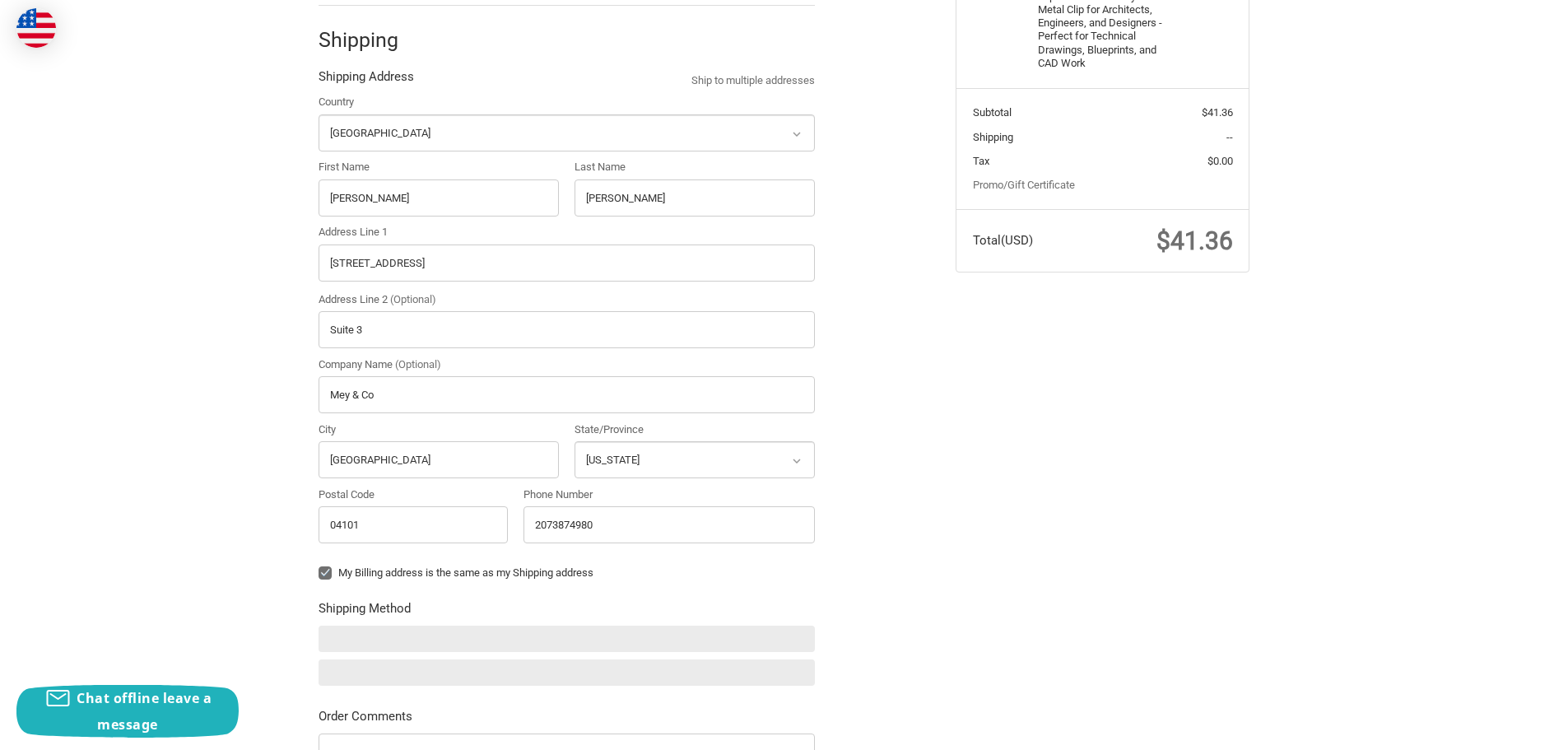
scroll to position [346, 0]
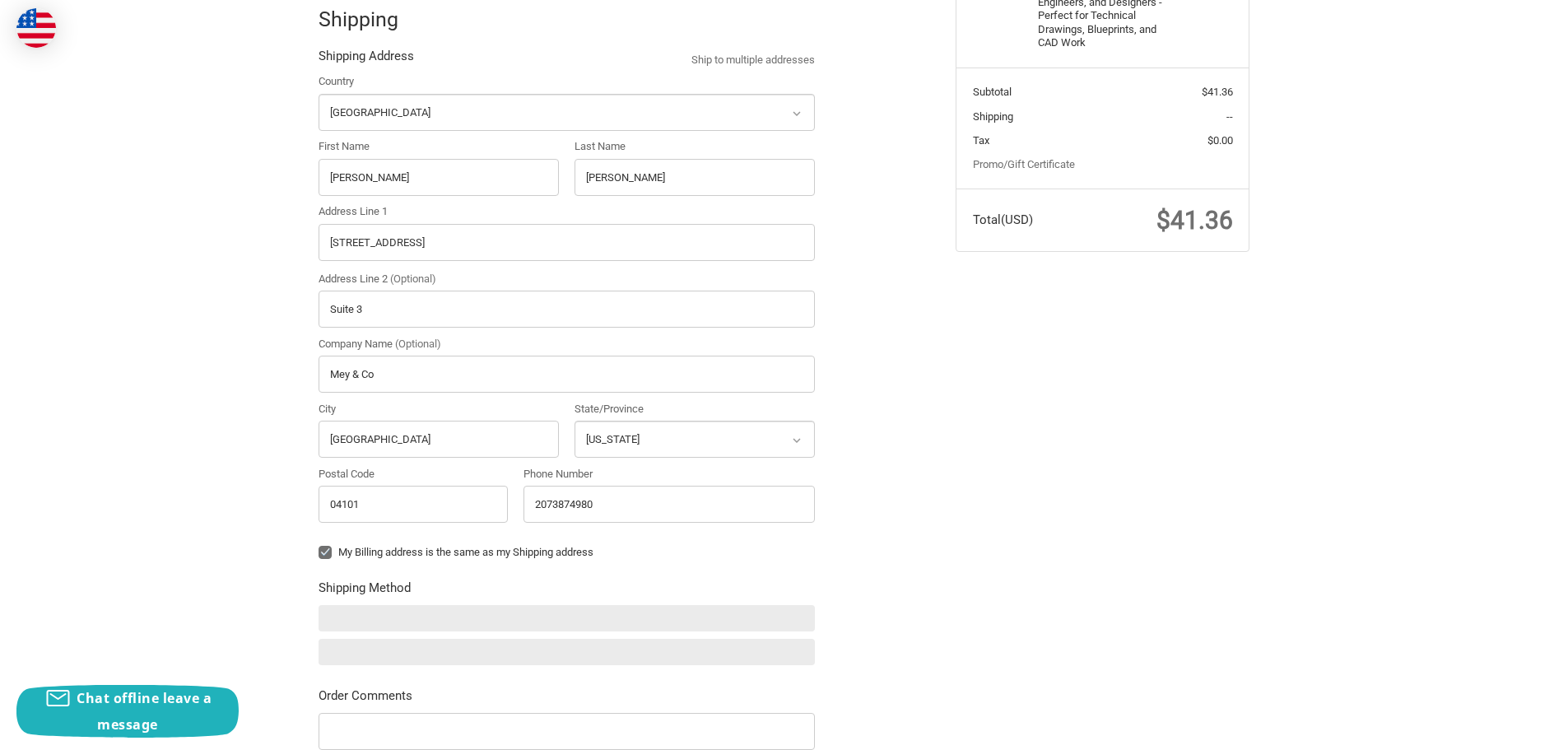
click at [322, 555] on label "My Billing address is the same as my Shipping address" at bounding box center [567, 553] width 496 height 13
click at [320, 545] on input "My Billing address is the same as my Shipping address" at bounding box center [319, 544] width 1 height 1
checkbox input "false"
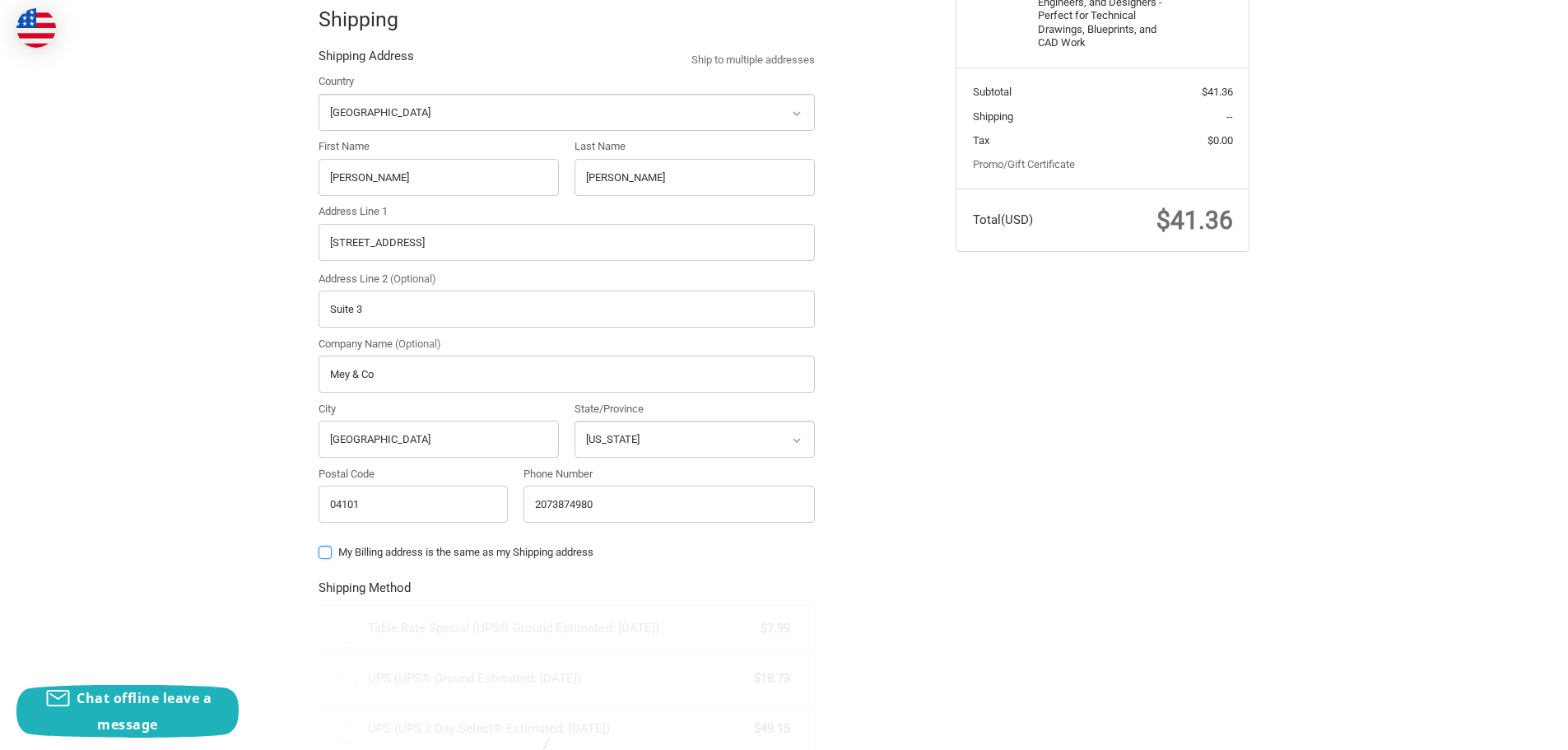
radio input "true"
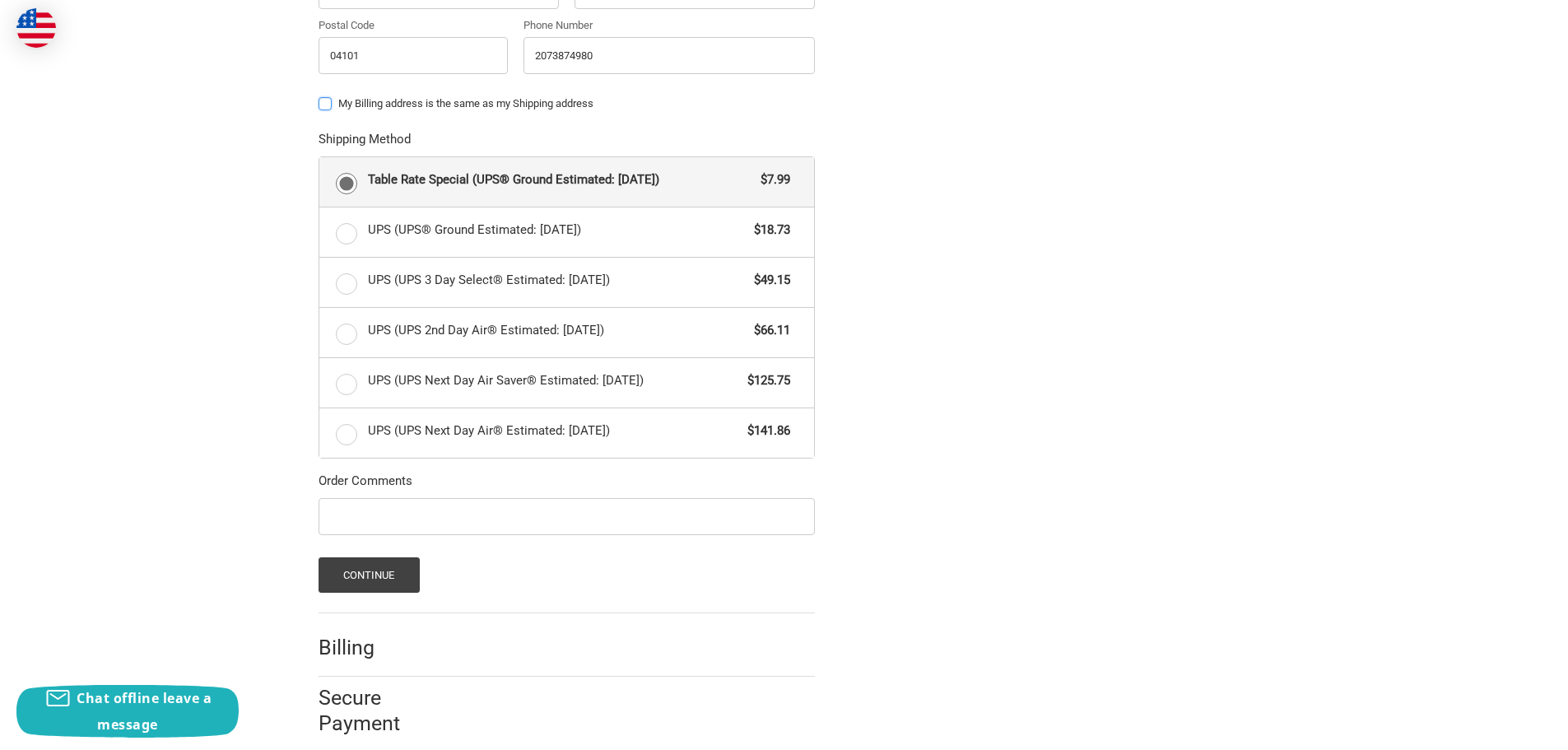
scroll to position [815, 0]
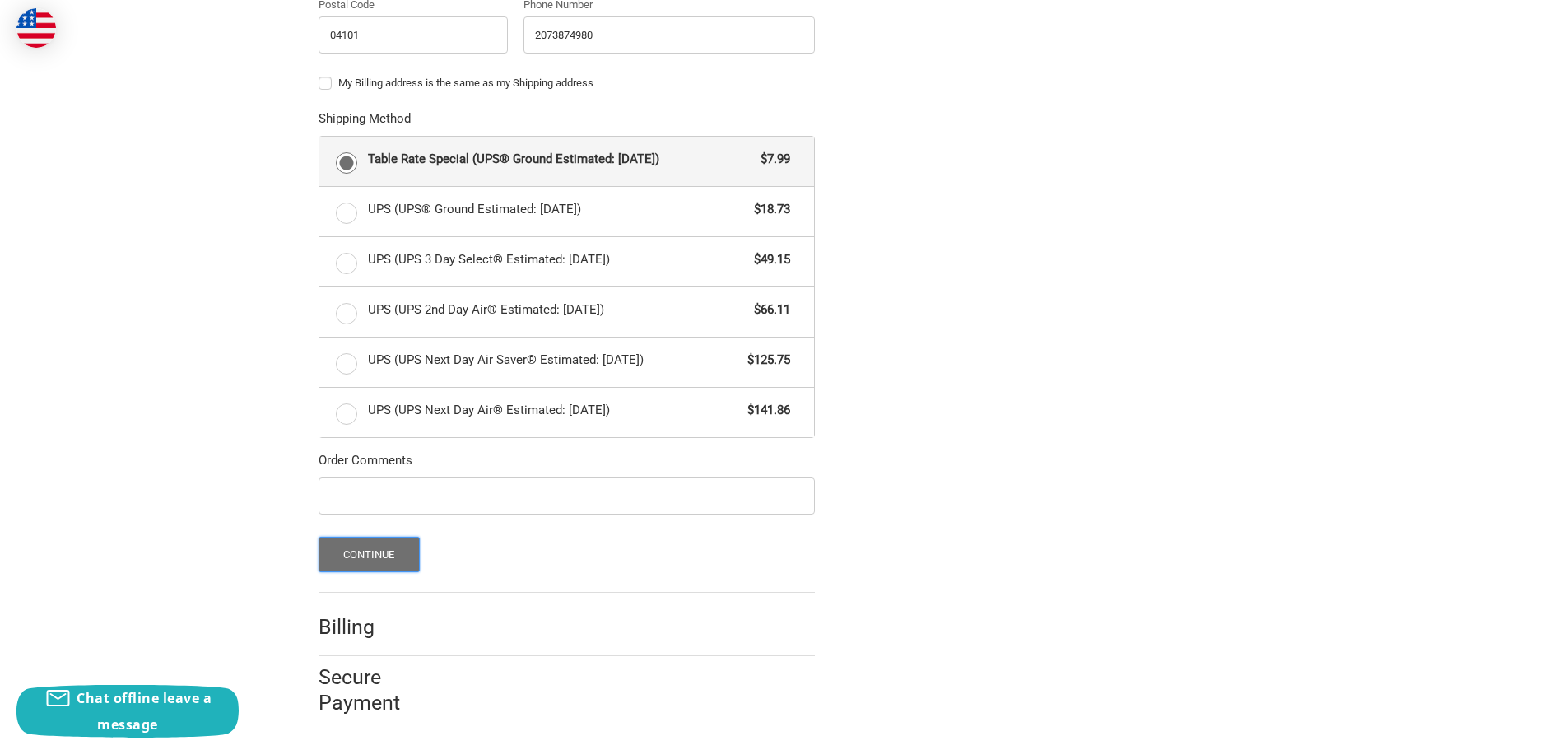
click at [358, 559] on button "Continue" at bounding box center [369, 555] width 101 height 36
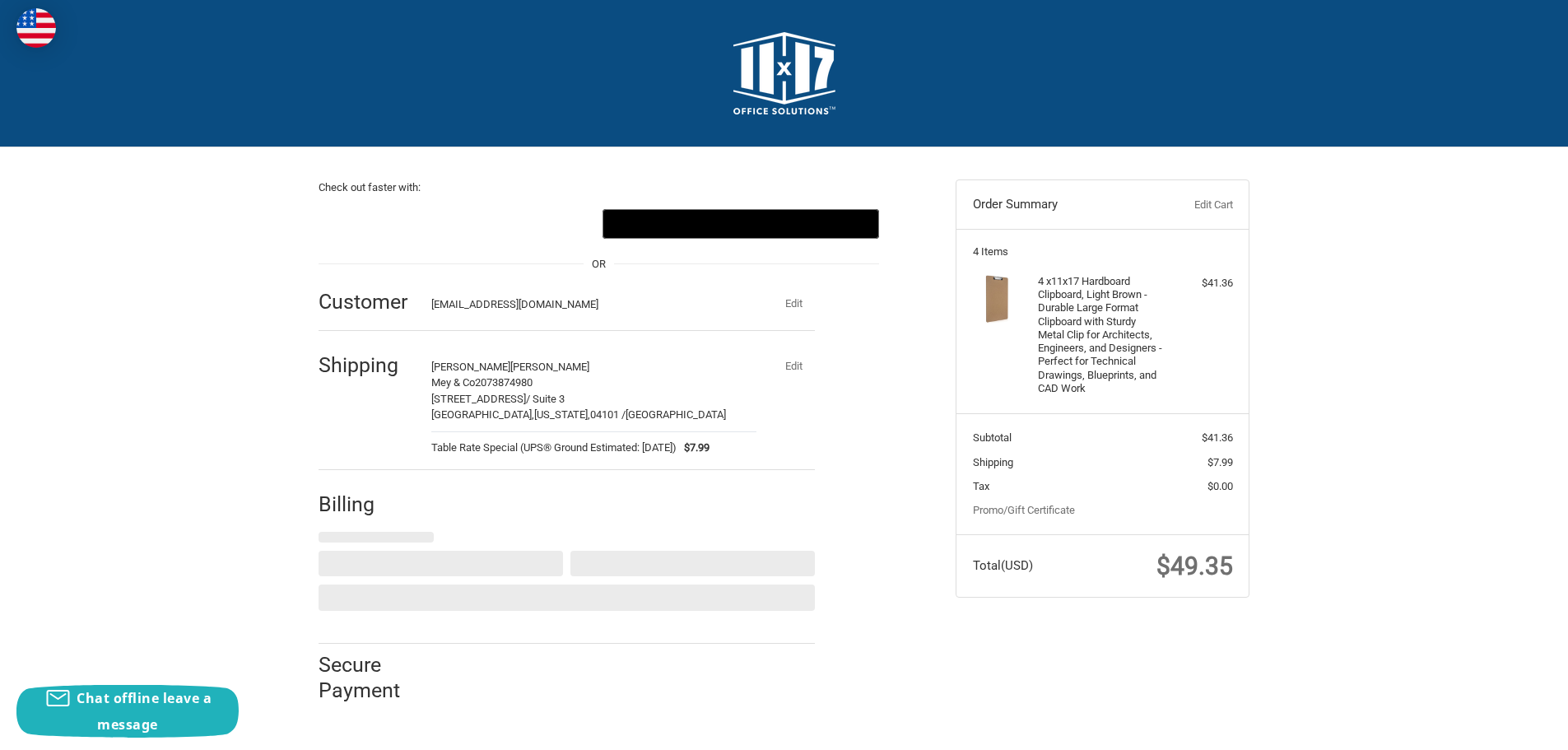
select select "US"
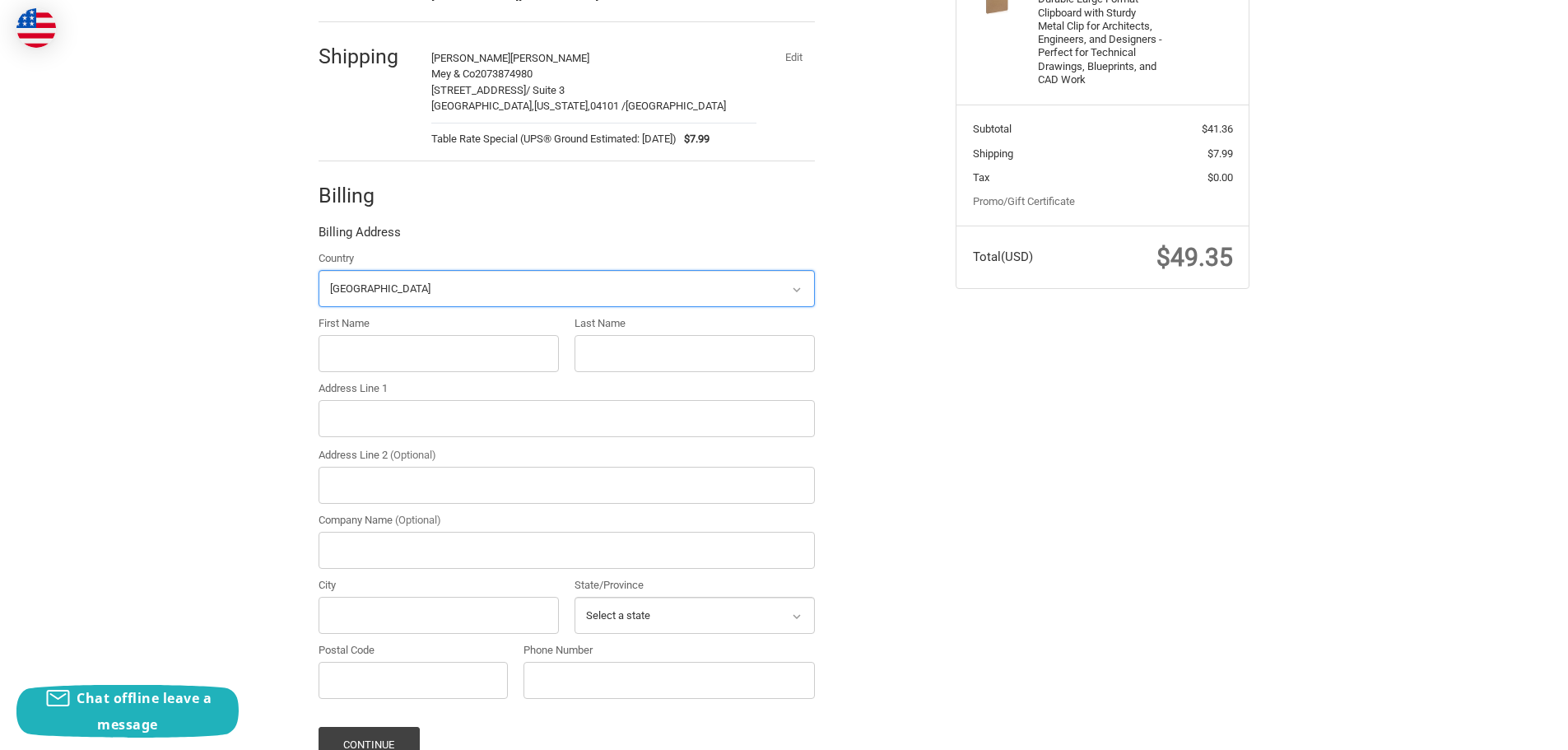
scroll to position [321, 0]
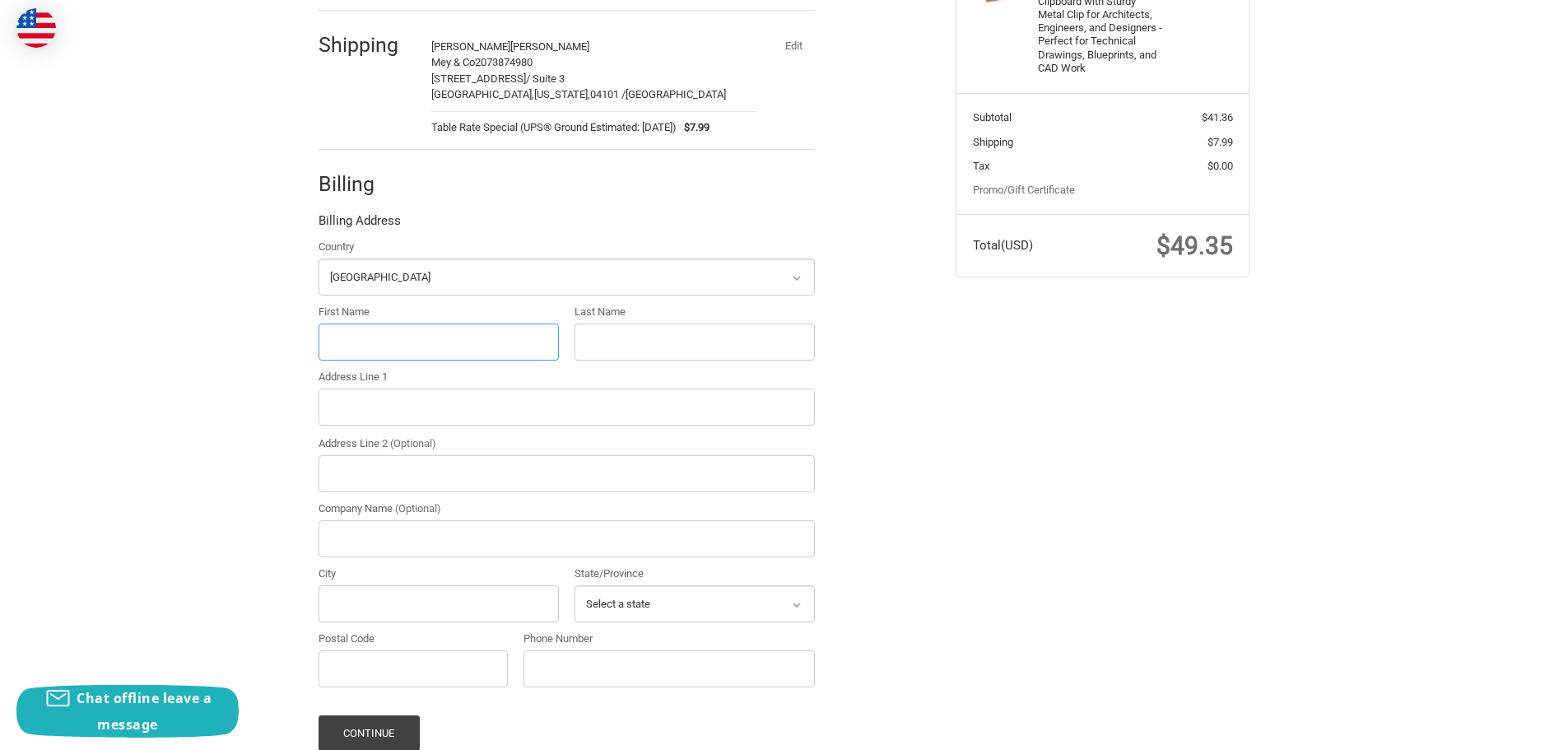
click at [340, 344] on input "First Name" at bounding box center [438, 342] width 240 height 37
type input "Carrie"
type input "Dessertine"
type input "24 Forest Rd"
type input "CAPE ELIZABETH"
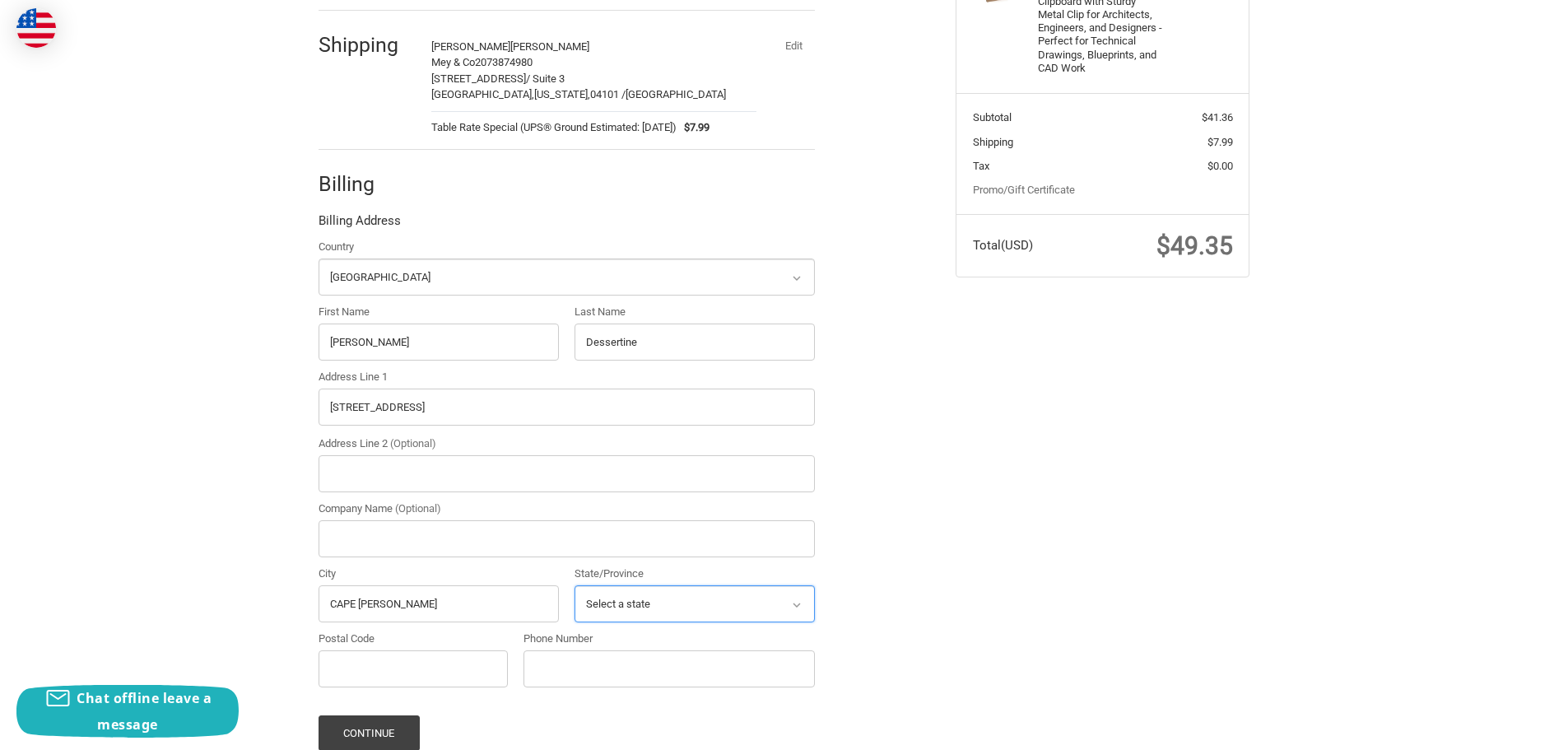
select select "ME"
type input "04107-1339"
type input "2073874980"
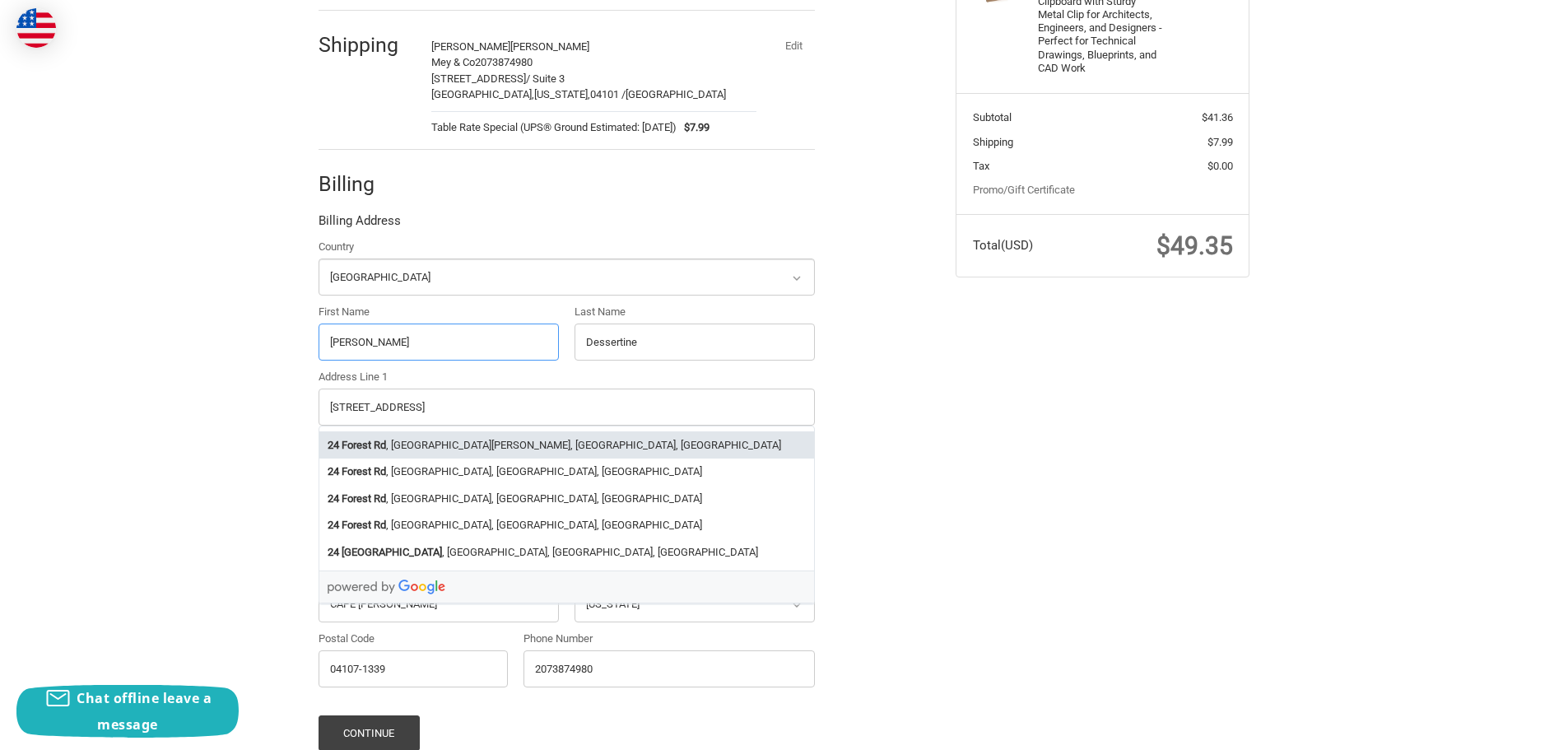
click at [532, 438] on li "24 Forest Rd , Cape Elizabeth, ME, USA" at bounding box center [567, 444] width 495 height 27
type input "Cape Elizabeth"
type input "04107"
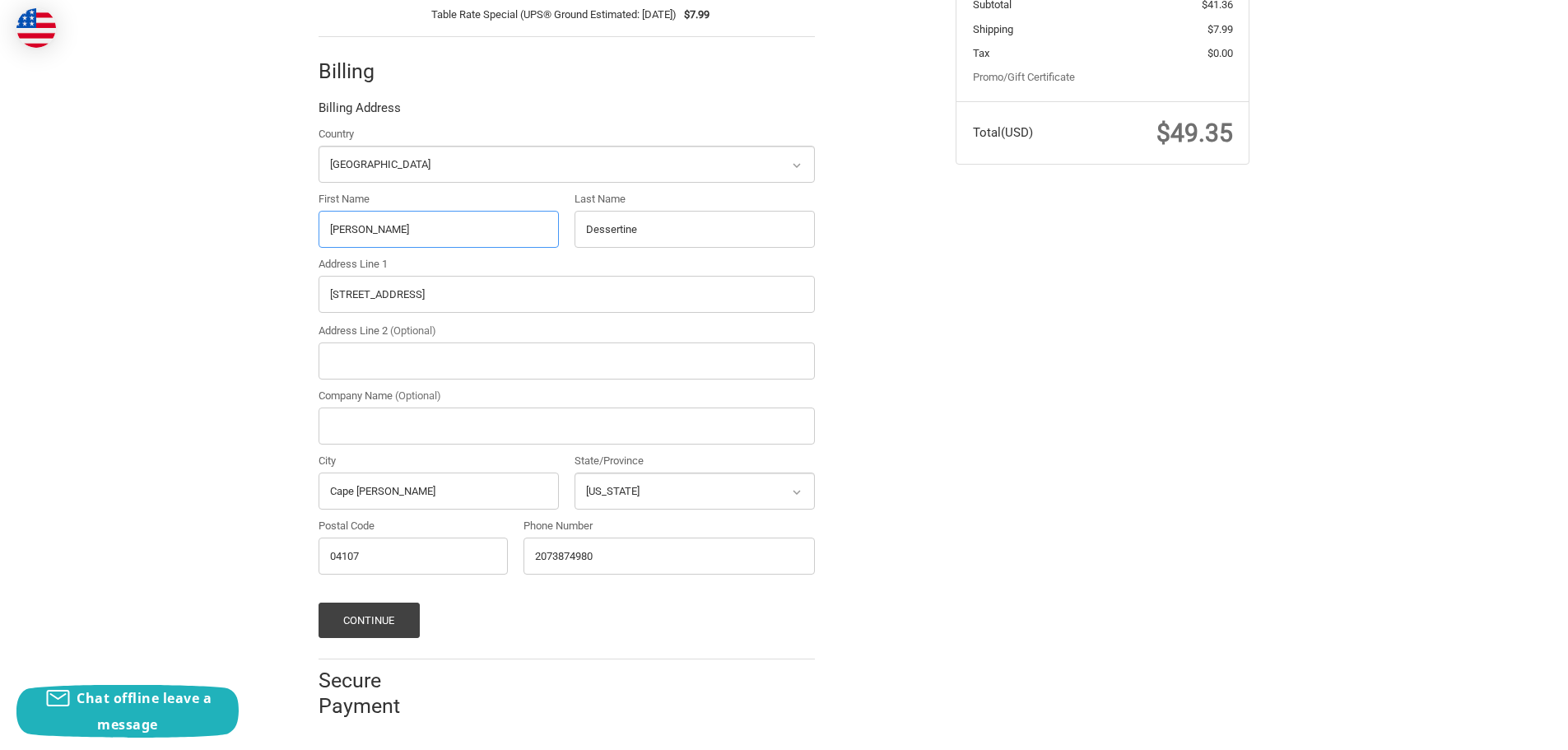
scroll to position [437, 0]
click at [351, 616] on button "Continue" at bounding box center [369, 618] width 101 height 36
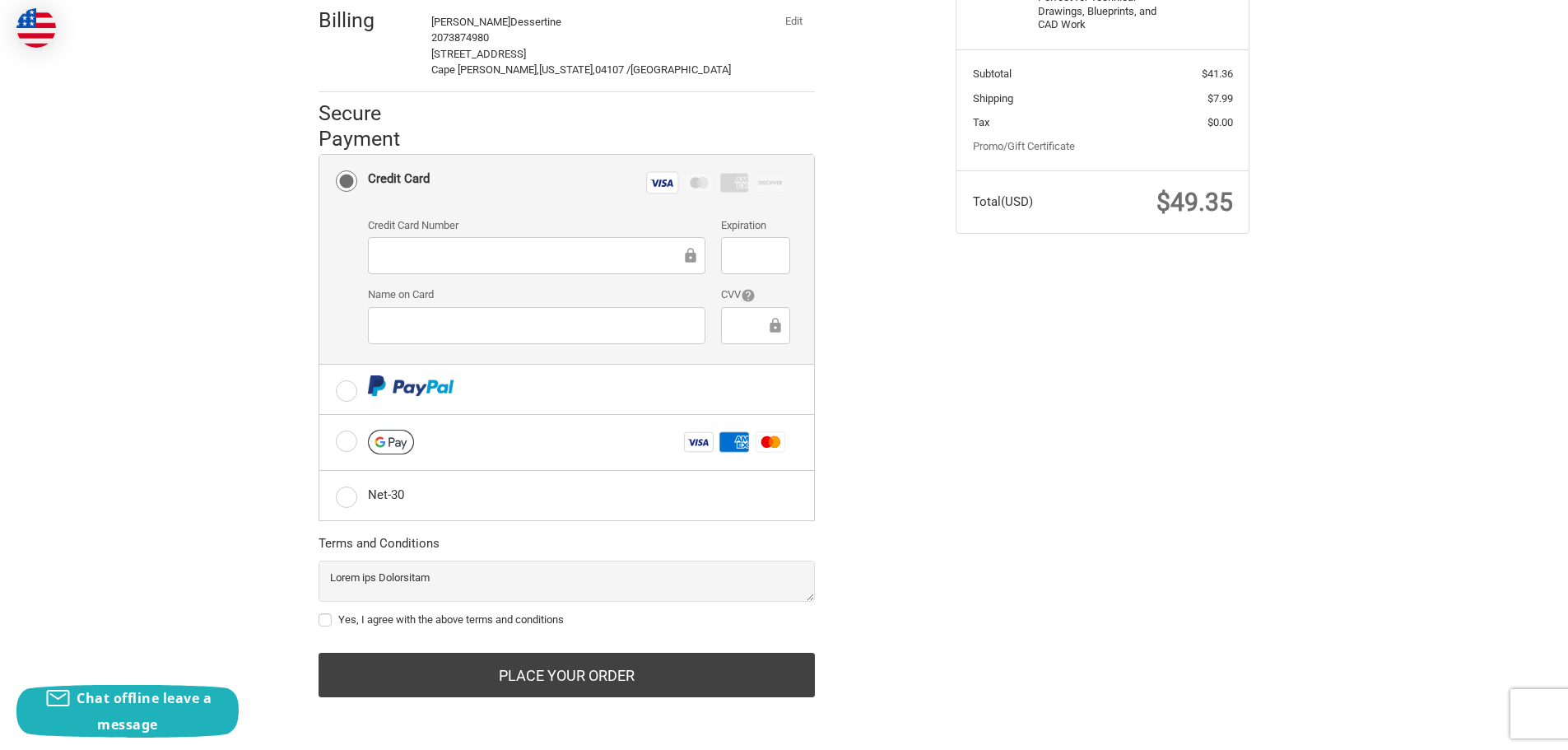
scroll to position [365, 0]
click at [507, 612] on div "Yes, I agree with the above terms and conditions" at bounding box center [567, 623] width 496 height 22
click at [508, 617] on label "Yes, I agree with the above terms and conditions" at bounding box center [567, 620] width 496 height 13
click at [320, 613] on input "Yes, I agree with the above terms and conditions" at bounding box center [319, 612] width 1 height 1
checkbox input "true"
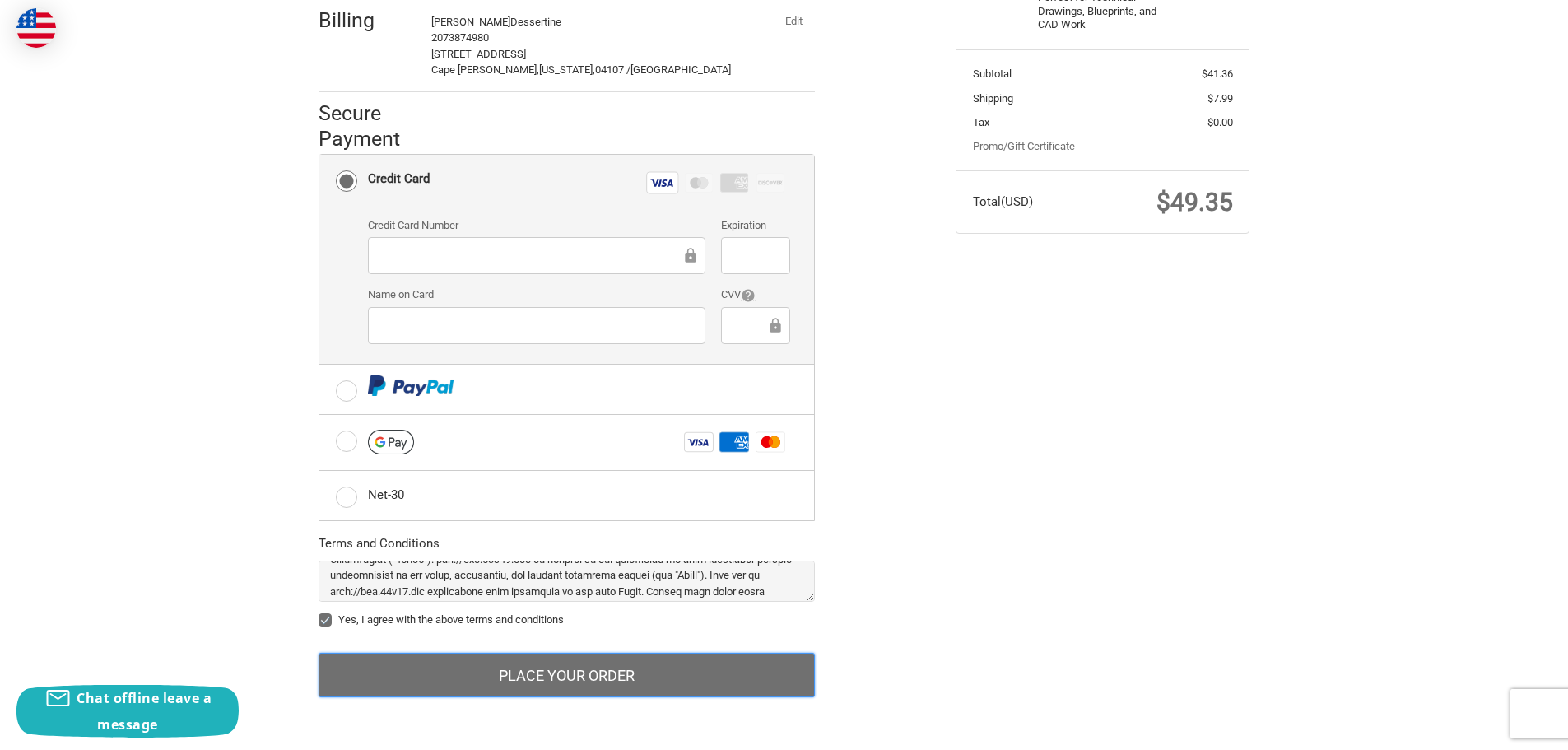
click at [762, 683] on button "Place Your Order" at bounding box center [567, 675] width 496 height 44
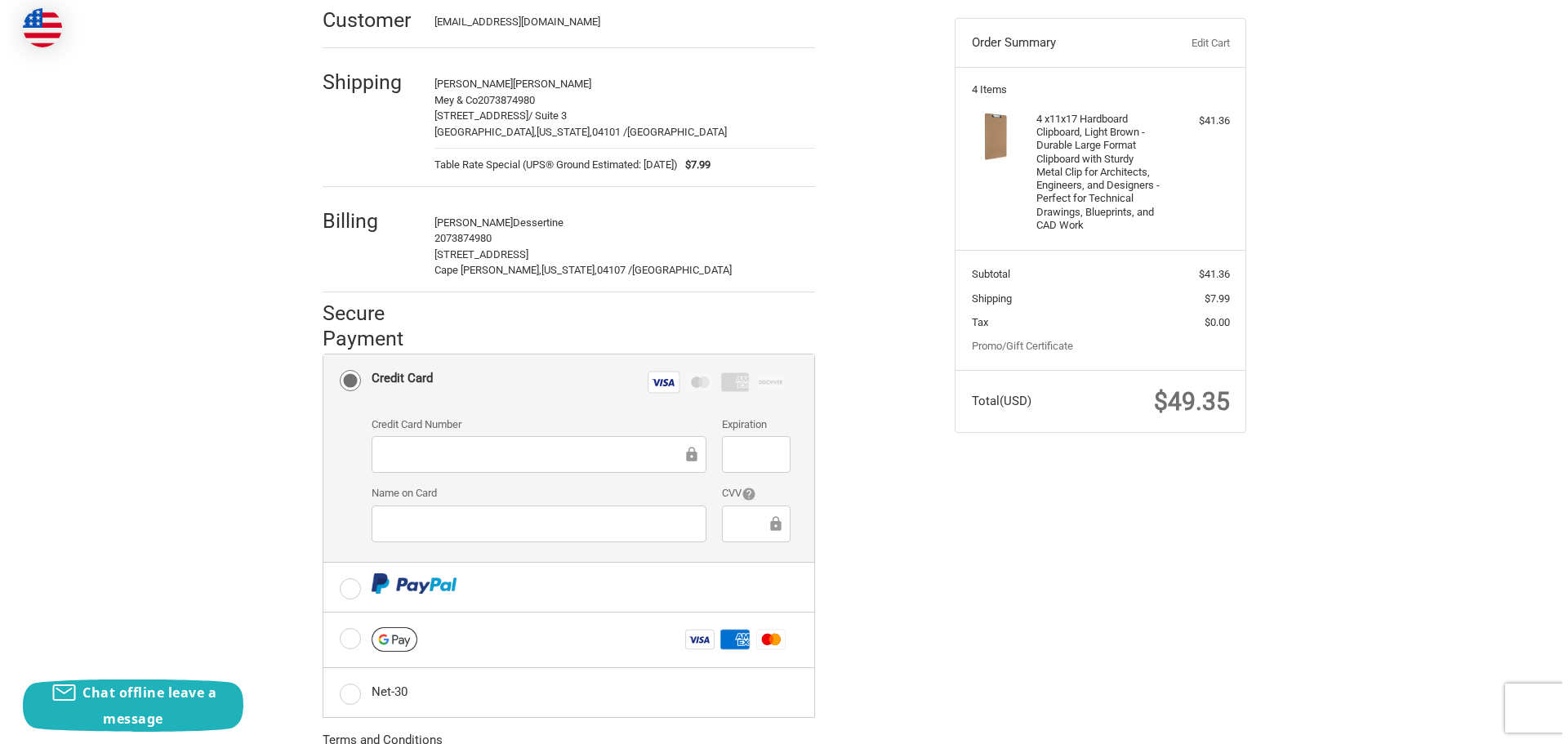
scroll to position [0, 0]
